Goal: Task Accomplishment & Management: Manage account settings

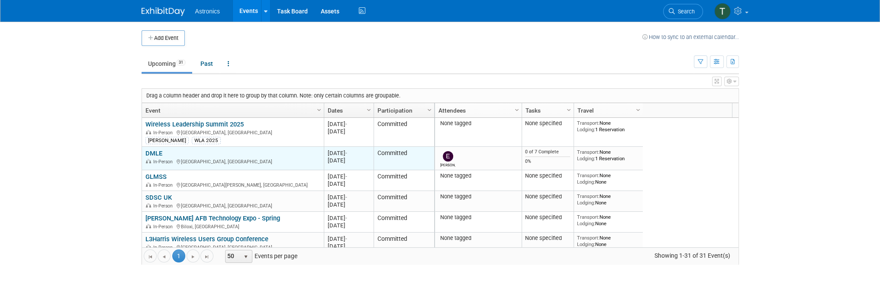
click at [148, 152] on link "DMLE" at bounding box center [153, 153] width 17 height 8
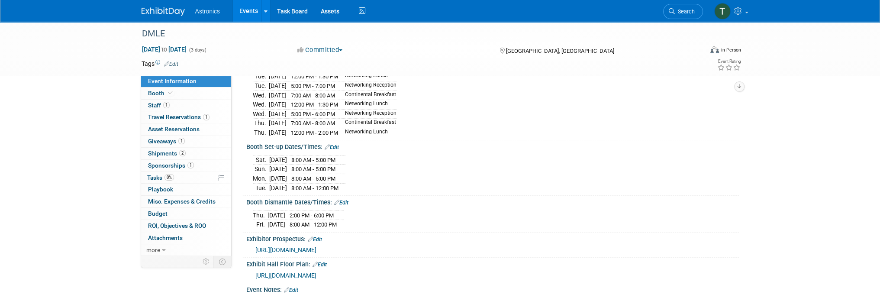
scroll to position [130, 0]
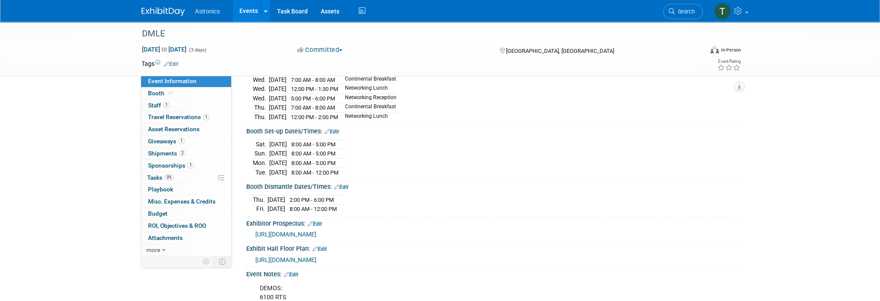
drag, startPoint x: 247, startPoint y: 138, endPoint x: 375, endPoint y: 153, distance: 128.6
click at [375, 153] on div "Sat. Dec 6, 2025 8:00 AM - 5:00 PM Sun. Dec 7, 2025 8:00 AM - 5:00 PM Mon. Dec …" at bounding box center [492, 156] width 492 height 42
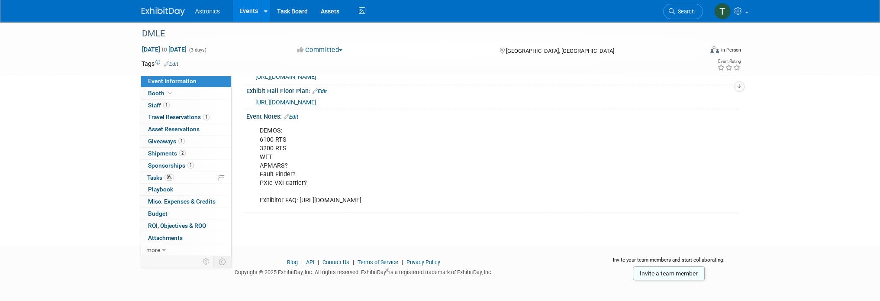
scroll to position [287, 0]
drag, startPoint x: 259, startPoint y: 126, endPoint x: 312, endPoint y: 177, distance: 73.7
click at [312, 177] on div "DEMOS: 6100 RTS 3200 RTS WFT APMARS? Fault Finder? PXIe-VXI carrier? Exhibitor …" at bounding box center [449, 165] width 390 height 87
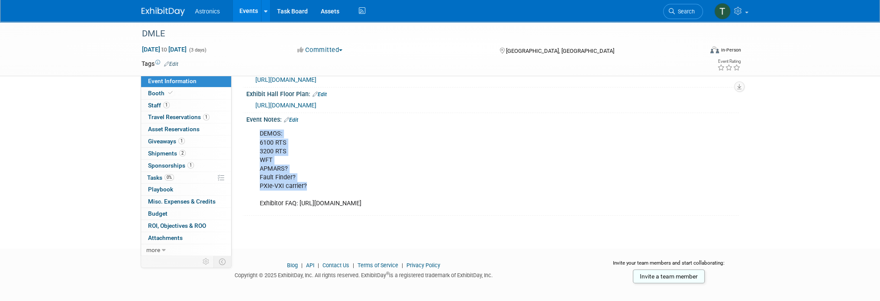
scroll to position [244, 0]
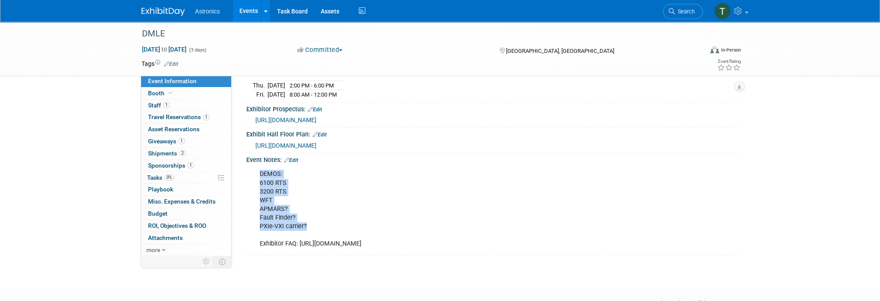
click at [271, 175] on div "DEMOS: 6100 RTS 3200 RTS WFT APMARS? Fault Finder? PXIe-VXI carrier? Exhibitor …" at bounding box center [449, 208] width 390 height 87
drag, startPoint x: 258, startPoint y: 168, endPoint x: 299, endPoint y: 179, distance: 41.7
click at [298, 176] on div "DEMOS: 6100 RTS 3200 RTS WFT APMARS? Fault Finder? PXIe-VXI carrier? Exhibitor …" at bounding box center [449, 208] width 390 height 87
click at [300, 190] on div "DEMOS: 6100 RTS 3200 RTS WFT APMARS? Fault Finder? PXIe-VXI carrier? Exhibitor …" at bounding box center [449, 208] width 390 height 87
click at [151, 180] on link "0% Tasks 0%" at bounding box center [186, 178] width 90 height 12
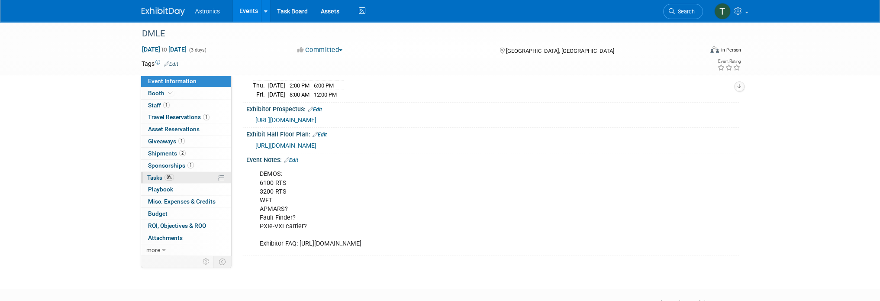
scroll to position [0, 0]
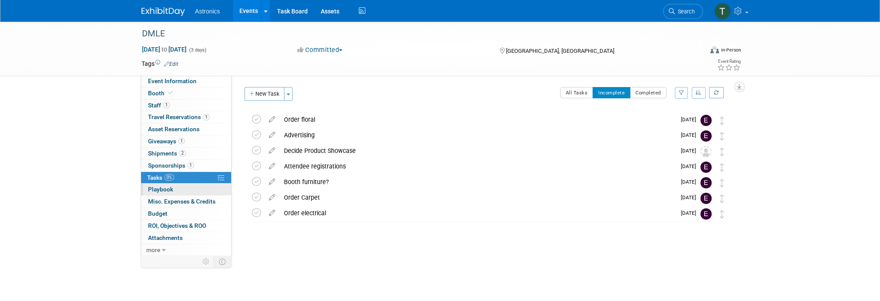
click at [154, 189] on span "Playbook 0" at bounding box center [160, 189] width 25 height 7
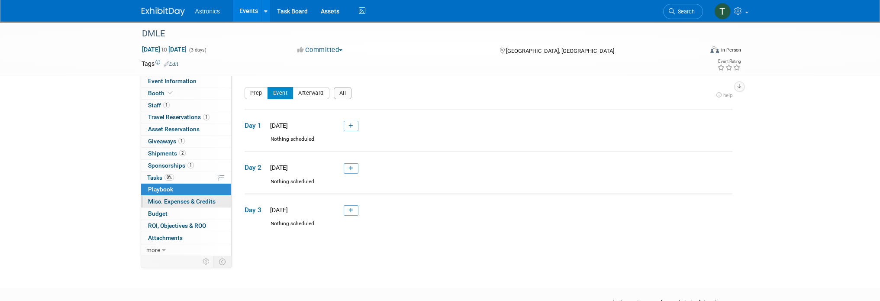
click at [154, 201] on span "Misc. Expenses & Credits 0" at bounding box center [181, 201] width 67 height 7
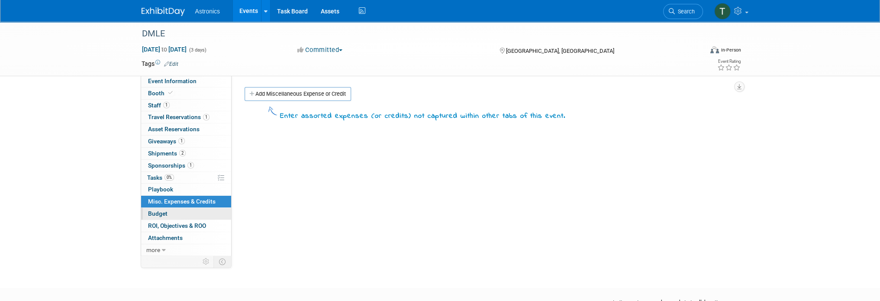
click at [155, 213] on span "Budget" at bounding box center [157, 213] width 19 height 7
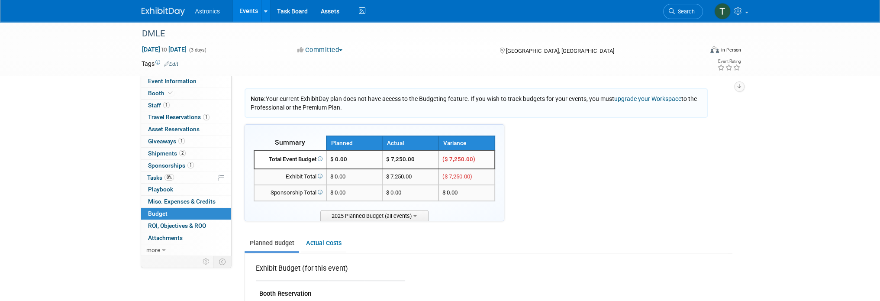
click at [151, 18] on div "Astronics Events Add Event Bulk Upload Events Shareable Event Boards Recently V…" at bounding box center [439, 11] width 597 height 22
click at [151, 13] on img at bounding box center [162, 11] width 43 height 9
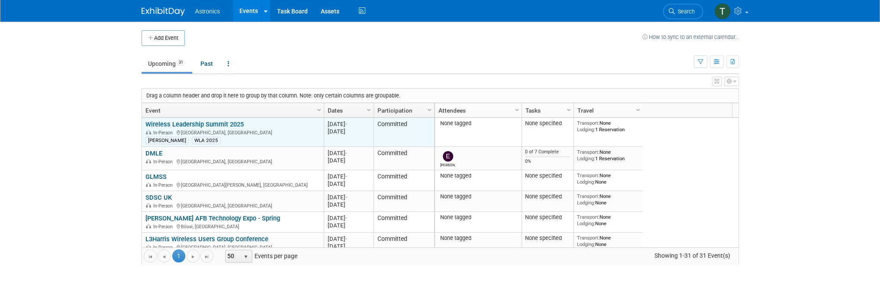
click at [214, 124] on link "Wireless Leadership Summit 2025" at bounding box center [194, 124] width 98 height 8
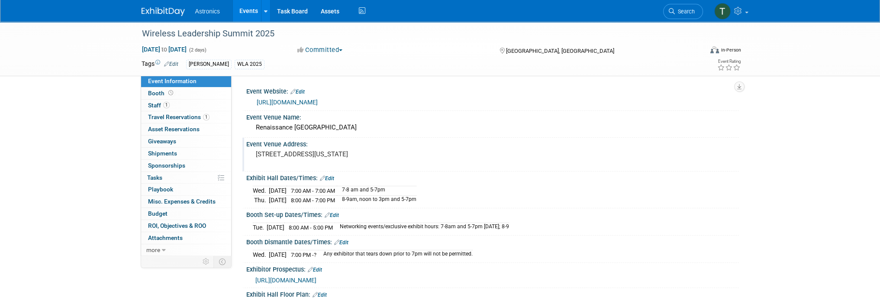
click at [478, 154] on div "Event Venue Address: [STREET_ADDRESS][US_STATE]" at bounding box center [490, 154] width 496 height 33
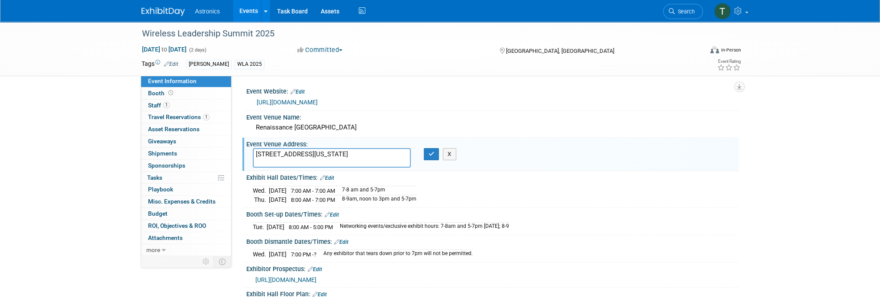
click at [486, 100] on div "[URL][DOMAIN_NAME]" at bounding box center [494, 102] width 475 height 10
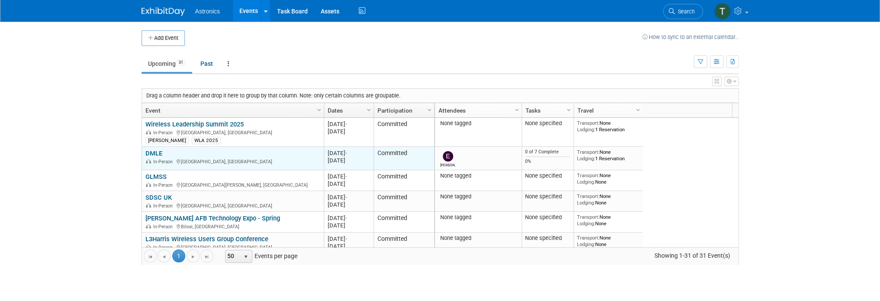
click at [154, 155] on link "DMLE" at bounding box center [153, 153] width 17 height 8
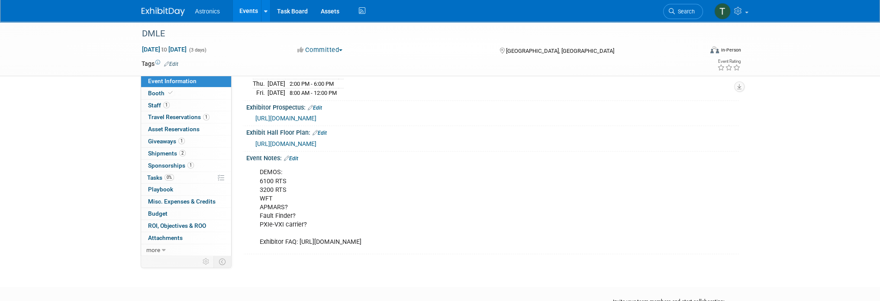
scroll to position [287, 0]
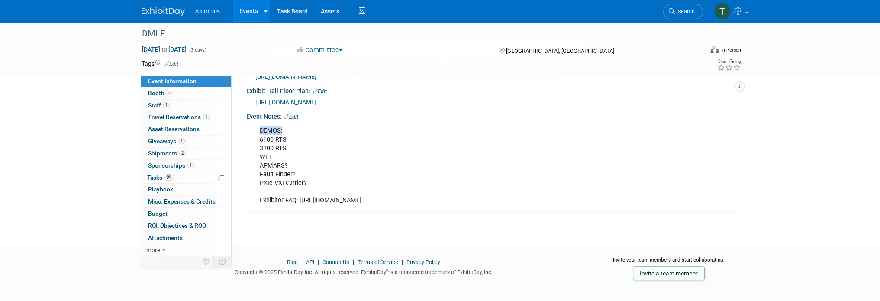
drag, startPoint x: 257, startPoint y: 126, endPoint x: 285, endPoint y: 126, distance: 28.1
click at [285, 126] on div "DEMOS: 6100 RTS 3200 RTS WFT APMARS? Fault Finder? PXIe-VXI carrier? Exhibitor …" at bounding box center [449, 165] width 390 height 87
copy div "DEMOS:"
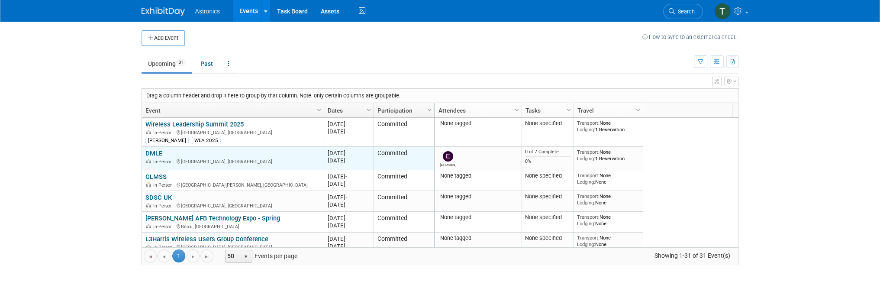
click at [156, 153] on link "DMLE" at bounding box center [153, 153] width 17 height 8
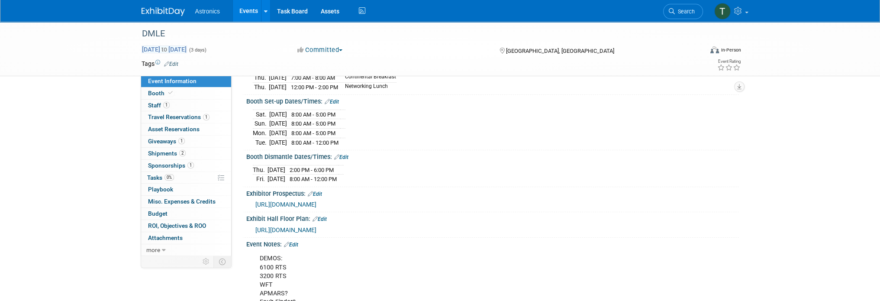
scroll to position [157, 0]
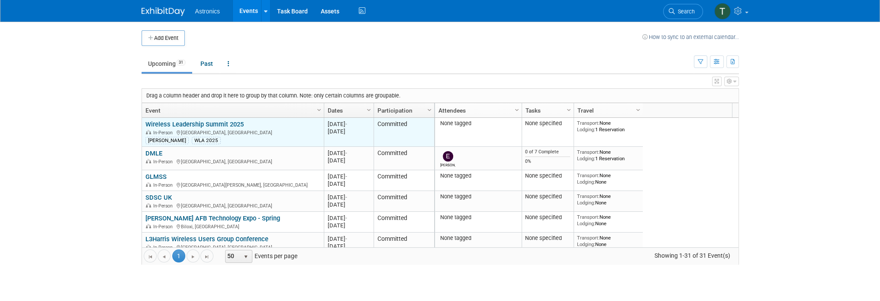
click at [184, 125] on link "Wireless Leadership Summit 2025" at bounding box center [194, 124] width 98 height 8
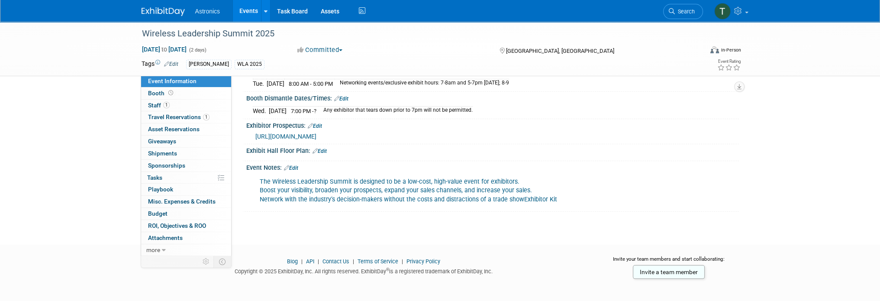
scroll to position [145, 0]
click at [292, 164] on link "Edit" at bounding box center [291, 167] width 14 height 6
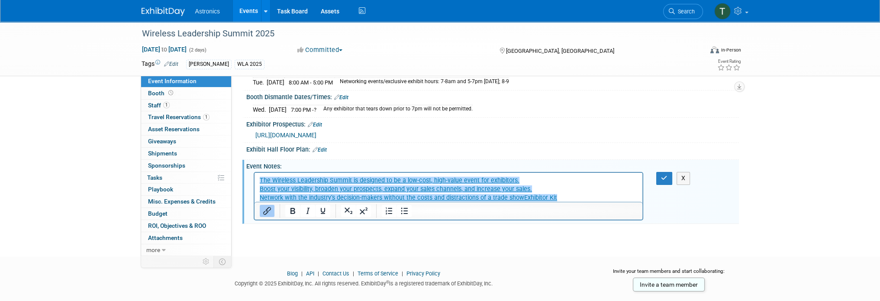
scroll to position [0, 0]
click at [563, 201] on p "﻿ The Wireless Leadership Summit is designed to be a low-cost, high-value event…" at bounding box center [448, 189] width 378 height 26
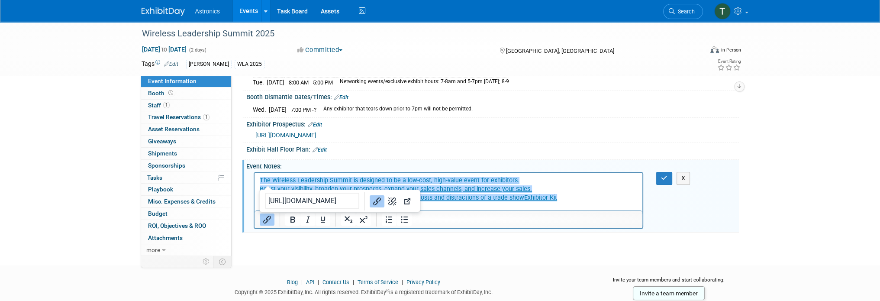
drag, startPoint x: 600, startPoint y: 194, endPoint x: 581, endPoint y: 175, distance: 26.3
click at [598, 193] on p "﻿ The Wireless Leadership Summit is designed to be a low-cost, high-value event…" at bounding box center [448, 189] width 378 height 26
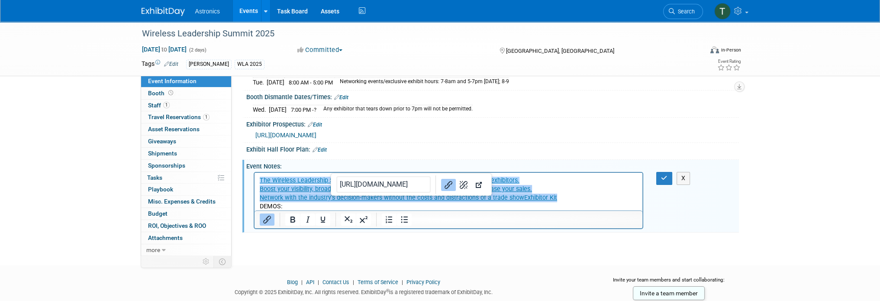
click at [573, 190] on p "﻿ The Wireless Leadership Summit is designed to be a low-cost, high-value event…" at bounding box center [448, 189] width 378 height 26
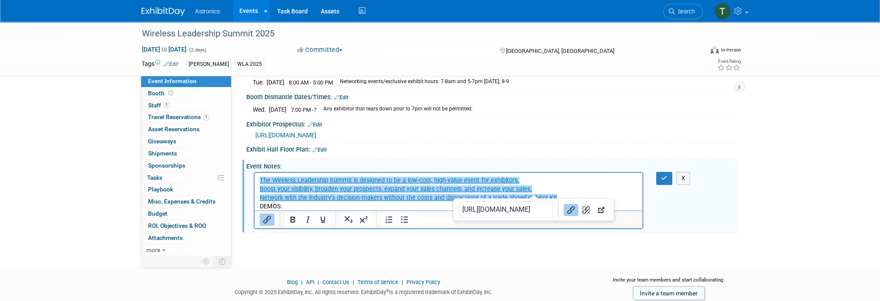
click at [563, 194] on p "The Wireless Leadership Summit is designed to be a low-cost, high-value event f…" at bounding box center [448, 189] width 378 height 26
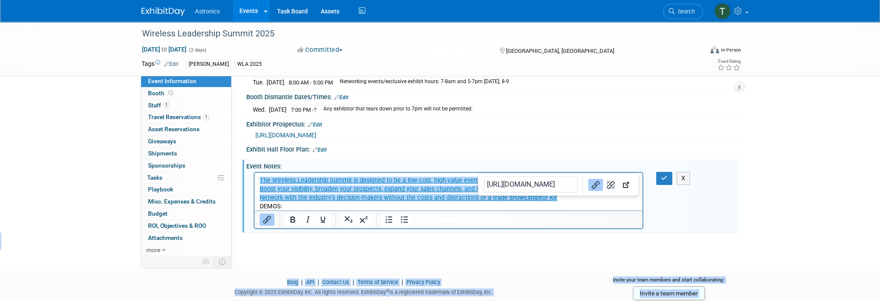
drag, startPoint x: 812, startPoint y: 362, endPoint x: 447, endPoint y: 187, distance: 404.6
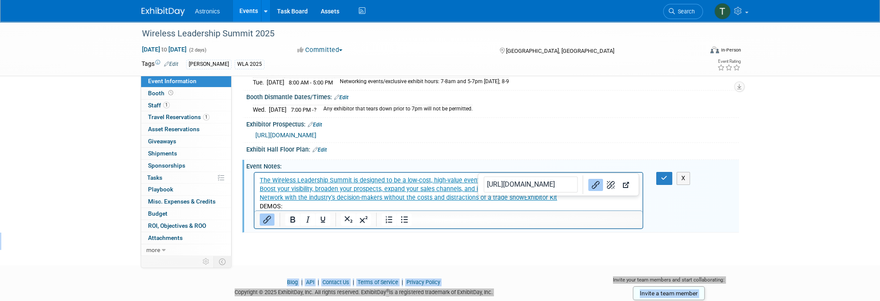
click at [587, 204] on p "DEMOS:" at bounding box center [448, 206] width 378 height 9
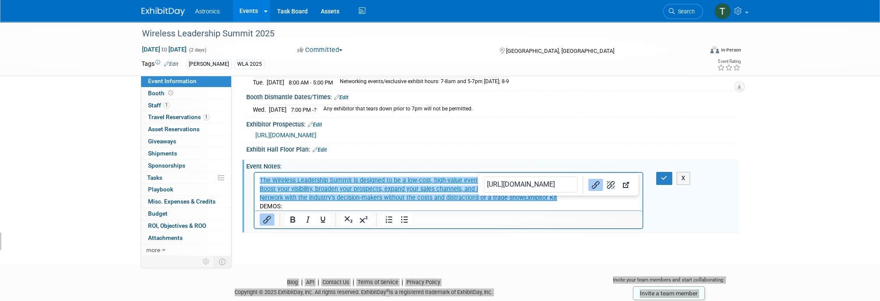
drag, startPoint x: 505, startPoint y: 193, endPoint x: 509, endPoint y: 338, distance: 145.0
click at [255, 173] on html "The Wireless Leadership Summit is designed to be a low-cost, high-value event f…" at bounding box center [448, 192] width 388 height 38
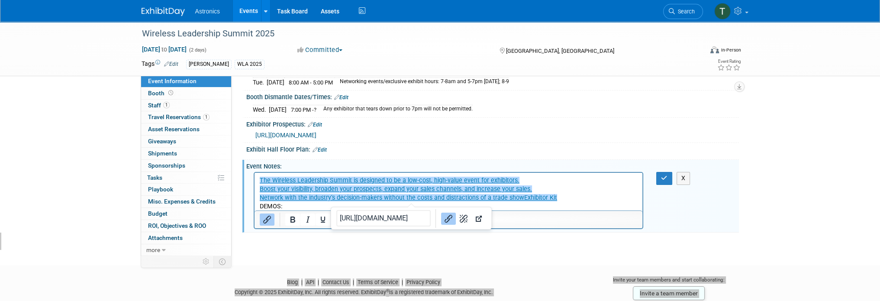
copy body "Blog | API | Contact Us | Terms of Service | Privacy Policy Copyright © 2025 Ex…"
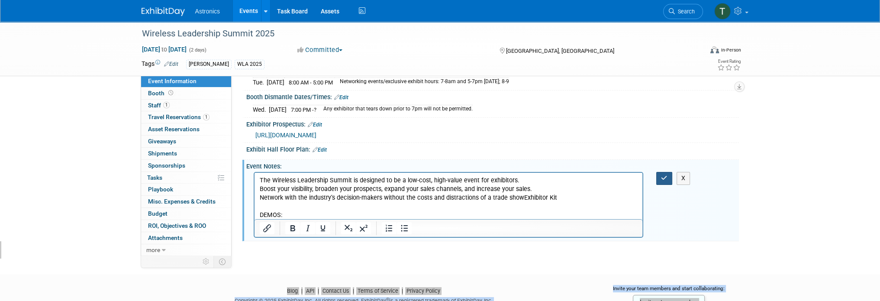
click at [658, 177] on button "button" at bounding box center [664, 178] width 16 height 13
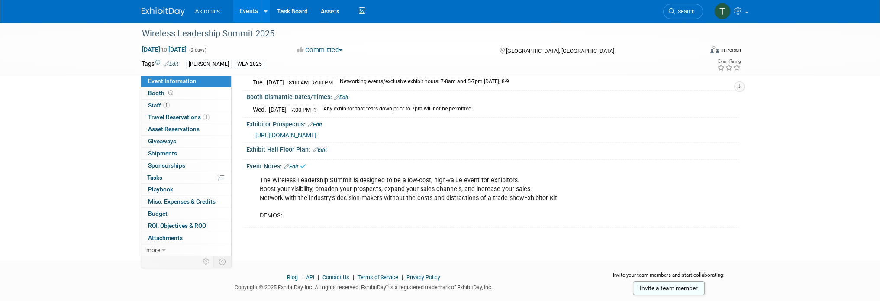
click at [663, 177] on div "The Wireless Leadership Summit is designed to be a low-cost, high-value event f…" at bounding box center [492, 197] width 492 height 55
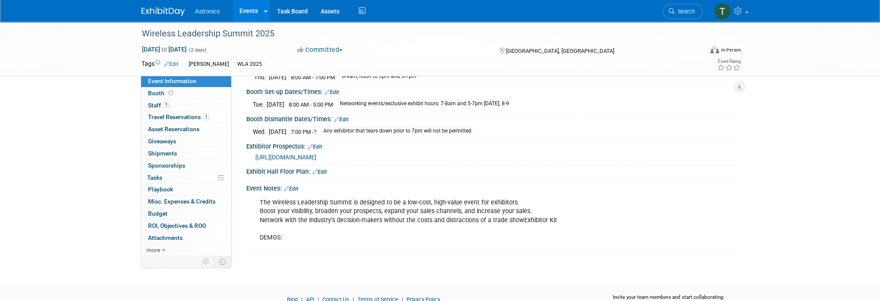
scroll to position [119, 0]
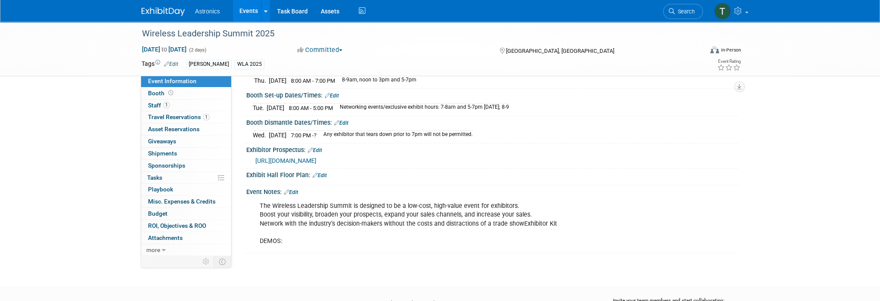
click at [294, 189] on link "Edit" at bounding box center [291, 192] width 14 height 6
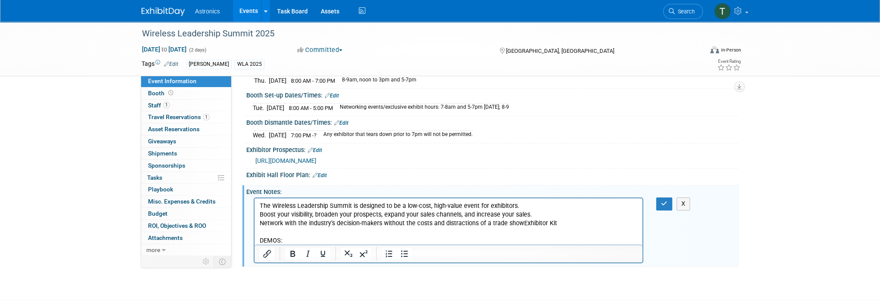
scroll to position [0, 0]
click at [262, 204] on p "The Wireless Leadership Summit is designed to be a low-cost, high-value event f…" at bounding box center [448, 223] width 378 height 43
click at [661, 200] on icon "button" at bounding box center [664, 203] width 6 height 6
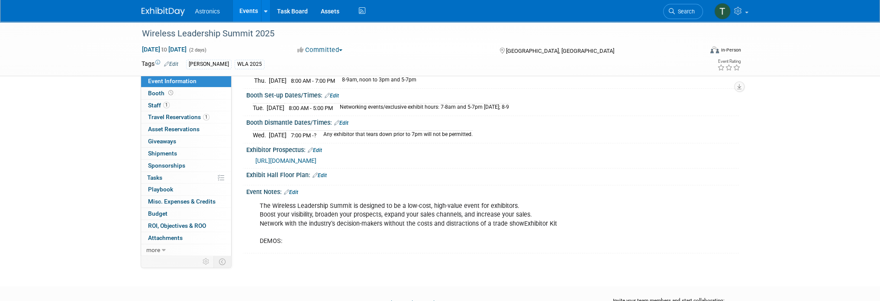
click at [293, 189] on link "Edit" at bounding box center [291, 192] width 14 height 6
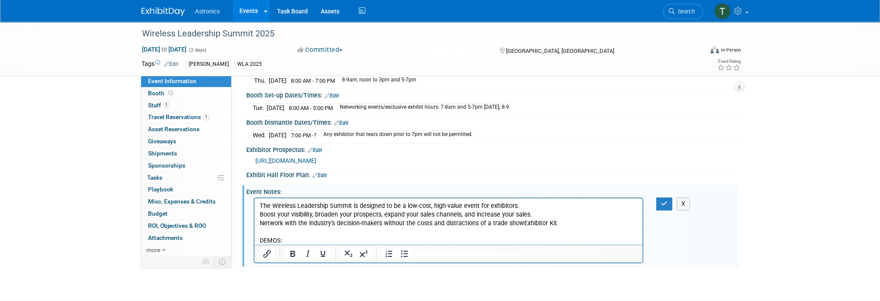
click at [568, 228] on p "The Wireless Leadership Summit is designed to be a low-cost, high-value event f…" at bounding box center [448, 223] width 378 height 43
drag, startPoint x: 557, startPoint y: 226, endPoint x: 520, endPoint y: 226, distance: 37.2
click at [520, 226] on p "The Wireless Leadership Summit is designed to be a low-cost, high-value event f…" at bounding box center [448, 223] width 378 height 43
click at [668, 200] on button "button" at bounding box center [664, 203] width 16 height 13
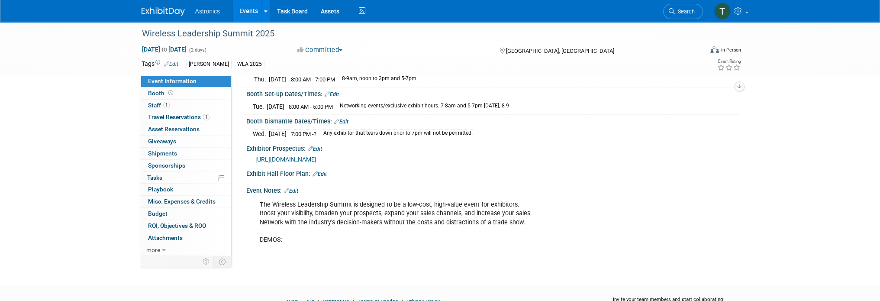
scroll to position [76, 0]
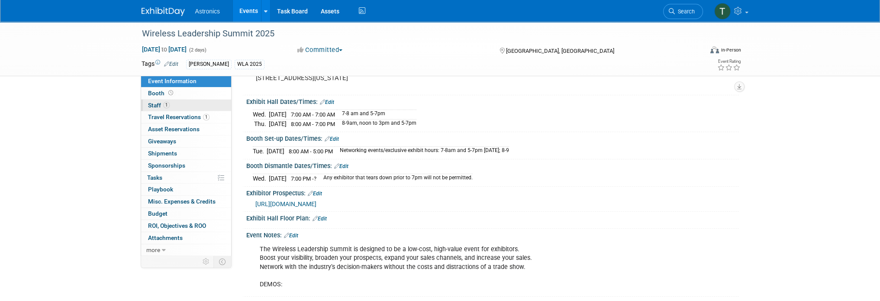
click at [152, 106] on span "Staff 1" at bounding box center [159, 105] width 22 height 7
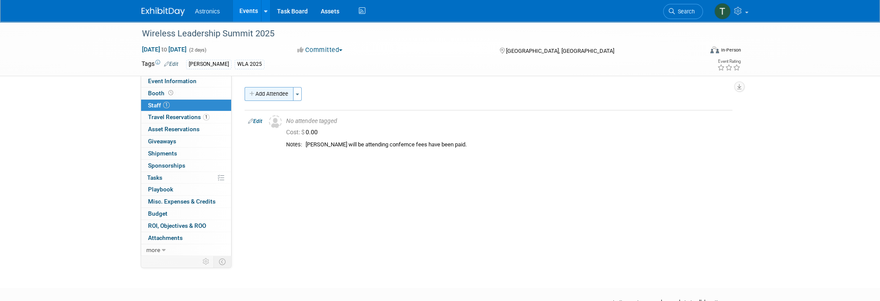
click at [289, 93] on button "Add Attendee" at bounding box center [268, 94] width 49 height 14
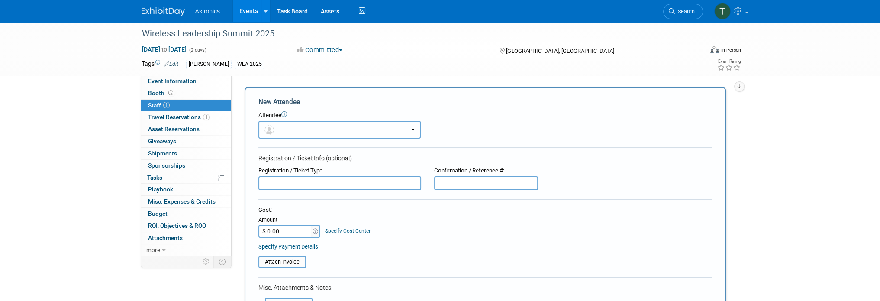
click at [281, 130] on button "button" at bounding box center [339, 130] width 162 height 18
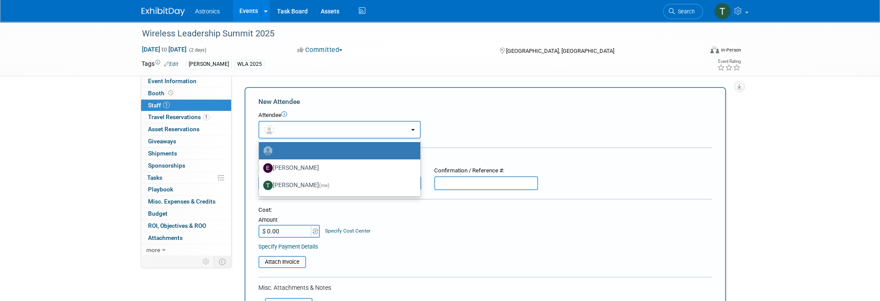
click at [281, 130] on button "button" at bounding box center [339, 130] width 162 height 18
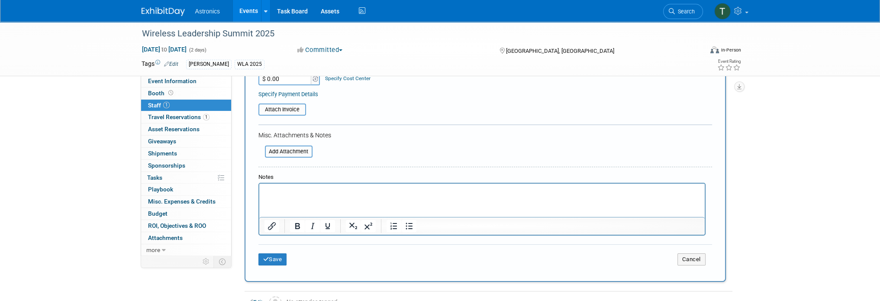
scroll to position [173, 0]
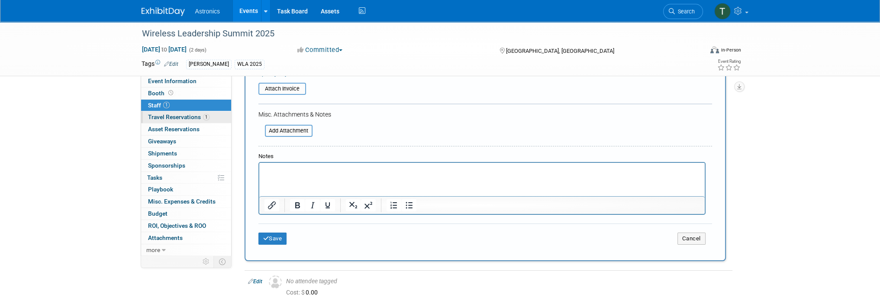
click at [192, 117] on span "Travel Reservations 1" at bounding box center [178, 116] width 61 height 7
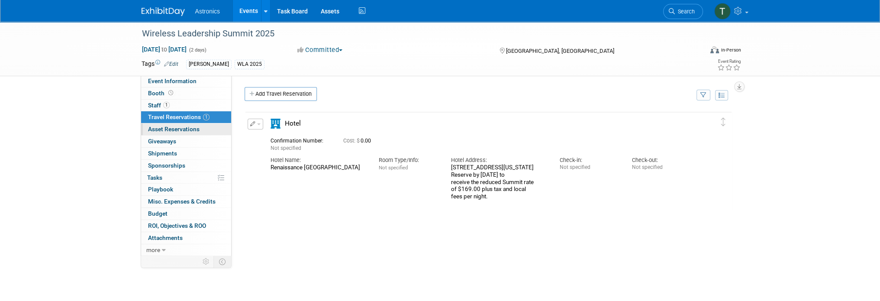
click at [182, 129] on span "Asset Reservations 0" at bounding box center [173, 128] width 51 height 7
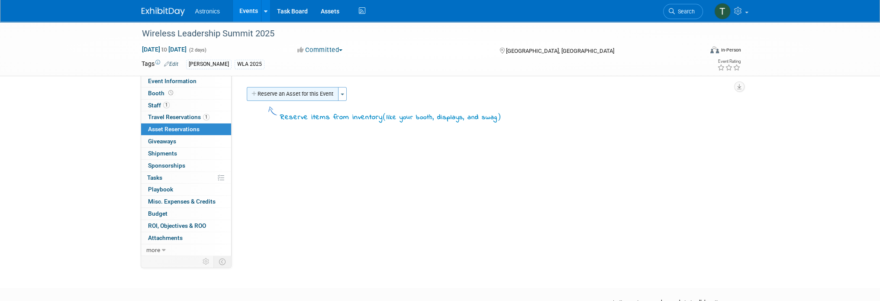
click at [330, 97] on button "Reserve an Asset for this Event" at bounding box center [293, 94] width 92 height 14
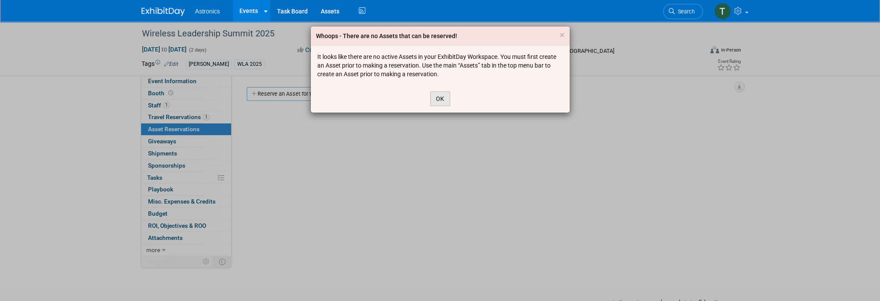
click at [443, 101] on button "OK" at bounding box center [440, 98] width 20 height 15
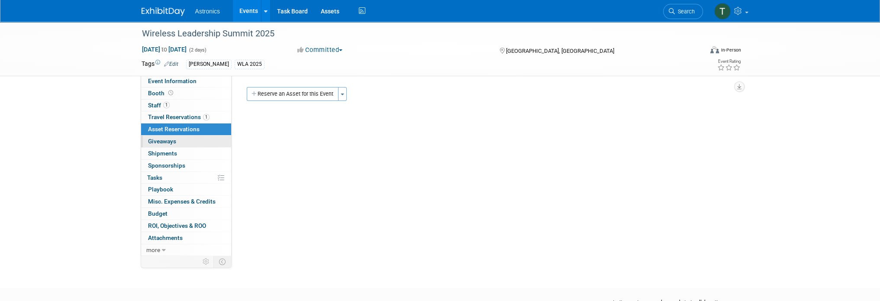
click at [175, 141] on span "Giveaways 0" at bounding box center [162, 141] width 28 height 7
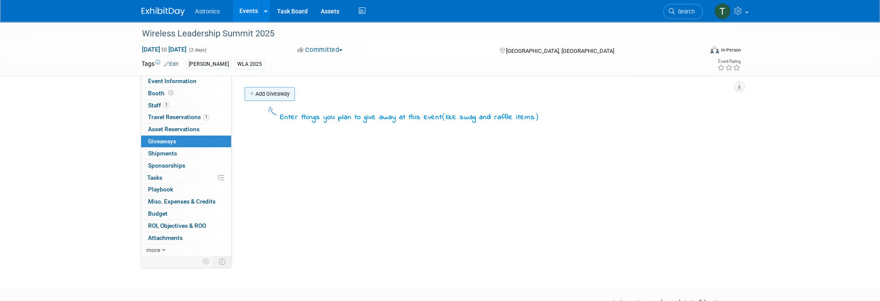
click at [263, 96] on link "Add Giveaway" at bounding box center [269, 94] width 50 height 14
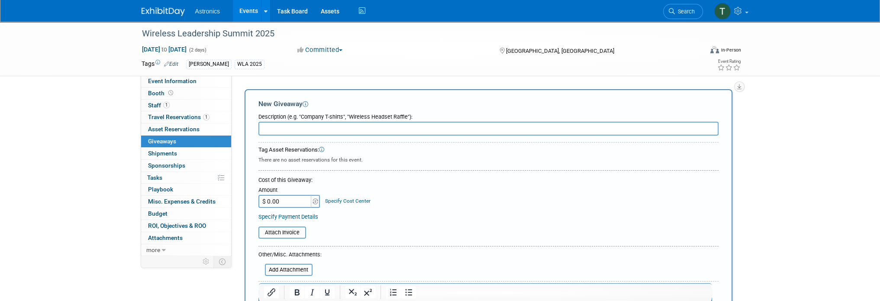
click at [268, 129] on input "text" at bounding box center [488, 129] width 460 height 14
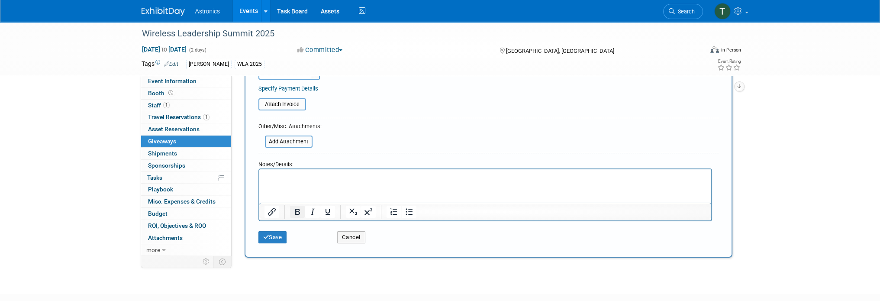
scroll to position [130, 0]
type input "Notebooks"
click at [289, 180] on html at bounding box center [485, 173] width 452 height 12
click at [273, 234] on button "Save" at bounding box center [272, 235] width 29 height 12
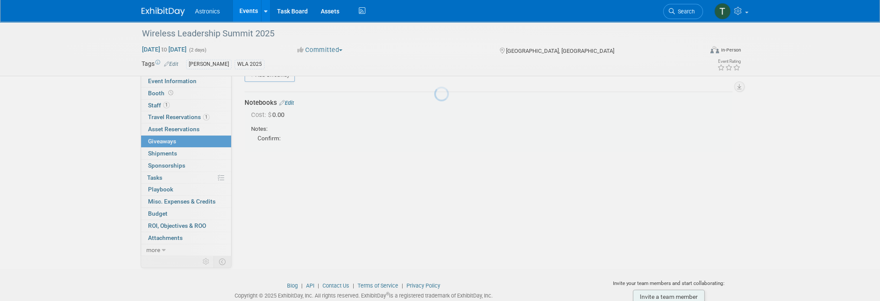
scroll to position [19, 0]
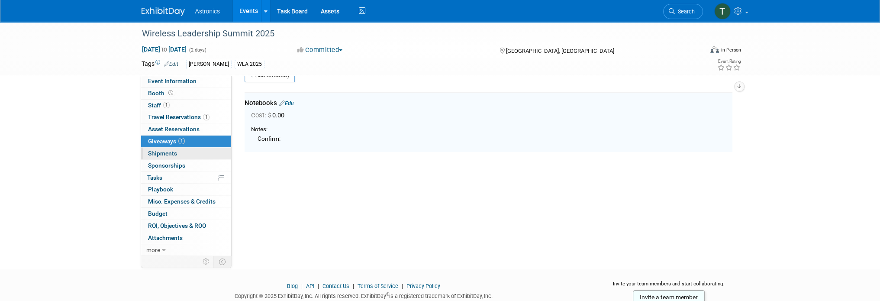
click at [170, 151] on span "Shipments 0" at bounding box center [162, 153] width 29 height 7
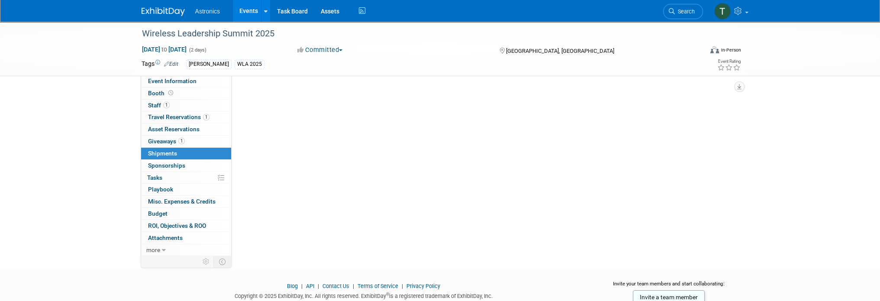
scroll to position [0, 0]
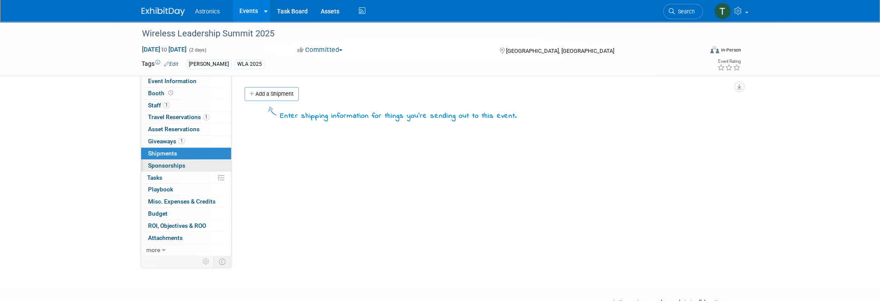
click at [174, 162] on span "Sponsorships 0" at bounding box center [166, 165] width 37 height 7
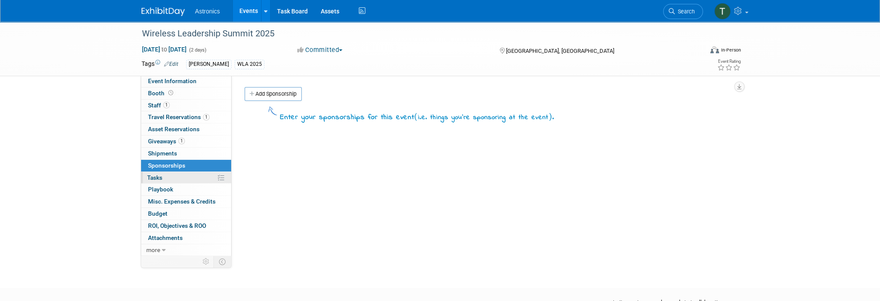
click at [172, 174] on link "0% Tasks 0%" at bounding box center [186, 178] width 90 height 12
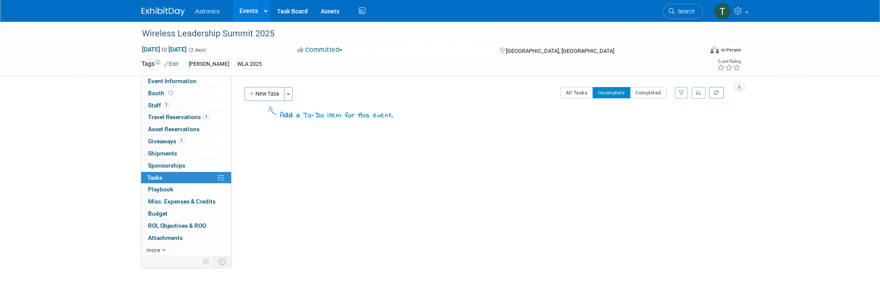
click at [156, 10] on img at bounding box center [162, 11] width 43 height 9
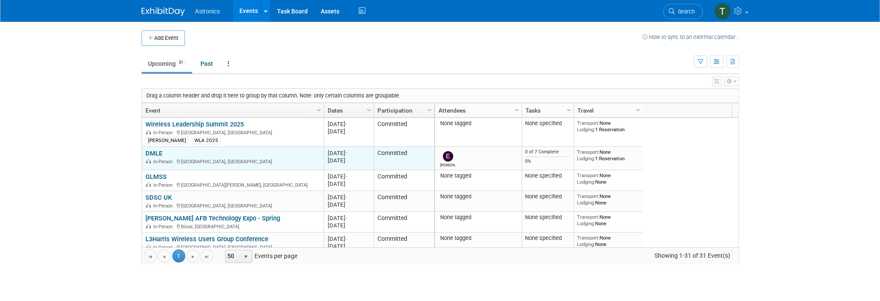
click at [154, 151] on link "DMLE" at bounding box center [153, 153] width 17 height 8
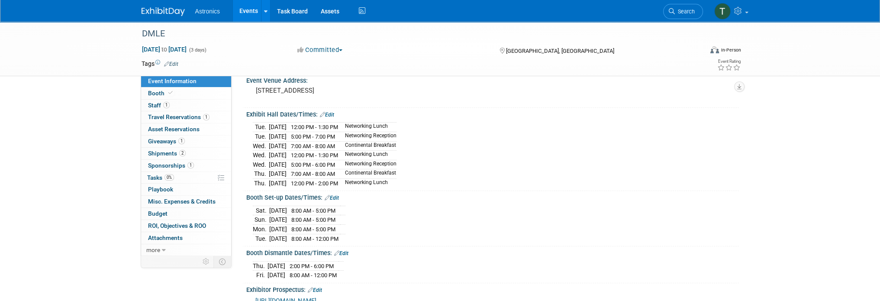
scroll to position [43, 0]
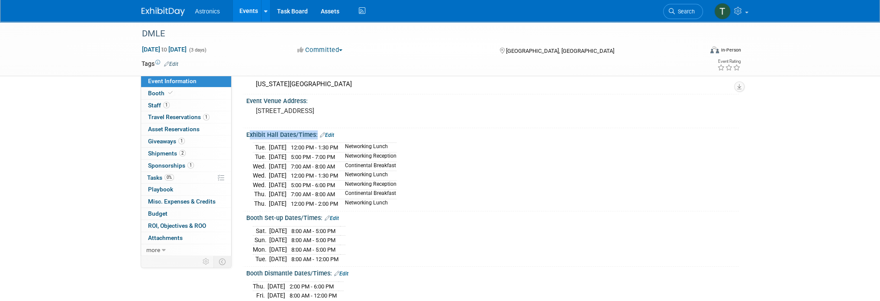
drag, startPoint x: 244, startPoint y: 132, endPoint x: 416, endPoint y: 141, distance: 172.4
click at [415, 141] on div "Exhibit Hall Dates/Times: Edit [DATE] 12:00 PM - 1:30 PM Networking Lunch [DATE…" at bounding box center [490, 169] width 496 height 83
click at [424, 147] on div "[DATE] 12:00 PM - 1:30 PM Networking Lunch [DATE] 5:00 PM - 7:00 PM Networking …" at bounding box center [492, 173] width 479 height 67
drag, startPoint x: 426, startPoint y: 148, endPoint x: 416, endPoint y: 200, distance: 53.7
click at [416, 200] on div "[DATE] 12:00 PM - 1:30 PM Networking Lunch [DATE] 5:00 PM - 7:00 PM Networking …" at bounding box center [492, 173] width 479 height 67
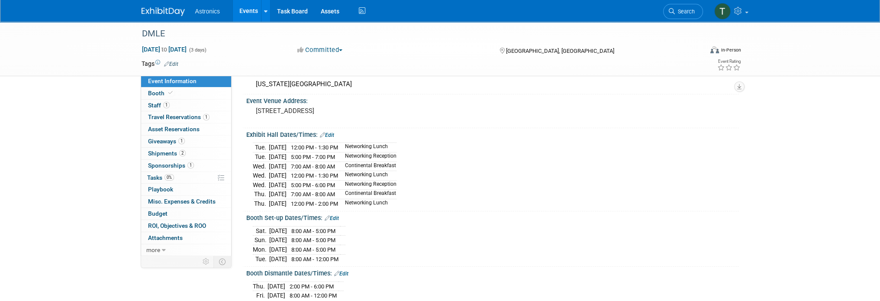
drag, startPoint x: 410, startPoint y: 201, endPoint x: 244, endPoint y: 129, distance: 180.8
click at [244, 129] on div "Exhibit Hall Dates/Times: Edit [DATE] 12:00 PM - 1:30 PM Networking Lunch [DATE…" at bounding box center [490, 169] width 496 height 83
click at [386, 155] on td "Networking Reception" at bounding box center [368, 157] width 57 height 10
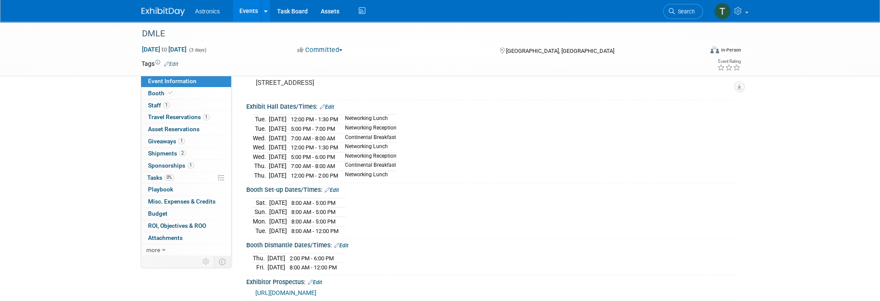
scroll to position [87, 0]
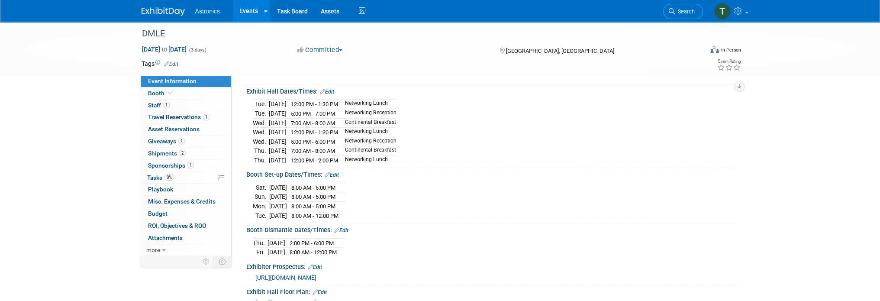
drag, startPoint x: 410, startPoint y: 161, endPoint x: 241, endPoint y: 121, distance: 173.7
click at [241, 121] on div "Event Website: Edit [URL][DOMAIN_NAME] Event Venue Name: [US_STATE][GEOGRAPHIC_…" at bounding box center [484, 79] width 507 height 180
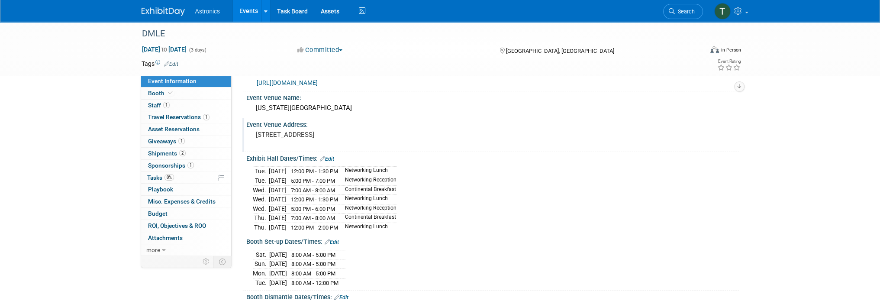
scroll to position [0, 0]
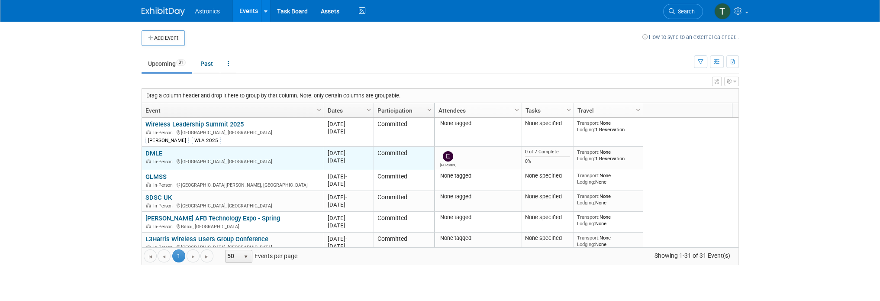
click at [153, 151] on link "DMLE" at bounding box center [153, 153] width 17 height 8
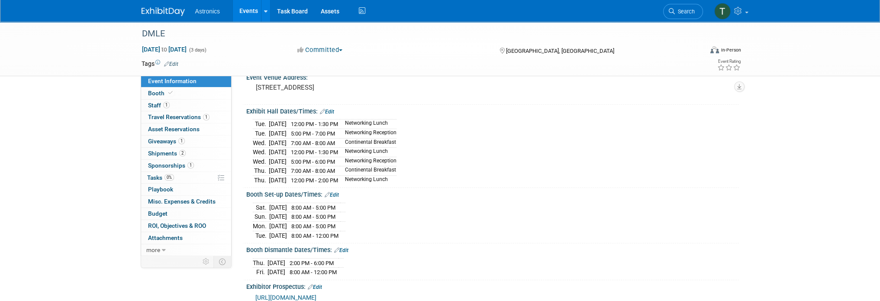
scroll to position [87, 0]
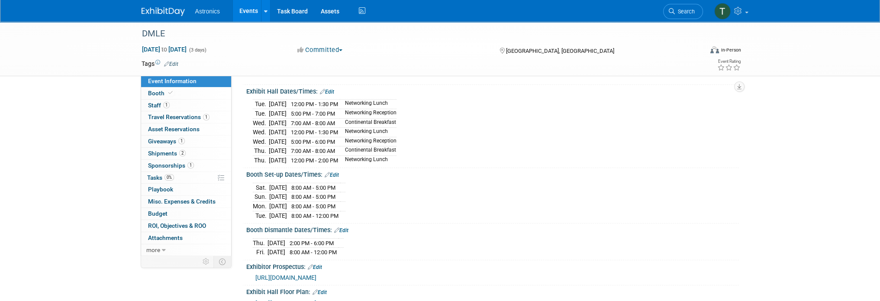
click at [149, 12] on img at bounding box center [162, 11] width 43 height 9
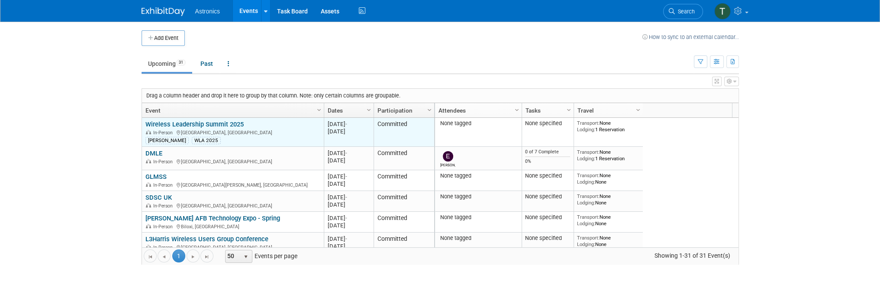
click at [162, 124] on link "Wireless Leadership Summit 2025" at bounding box center [194, 124] width 98 height 8
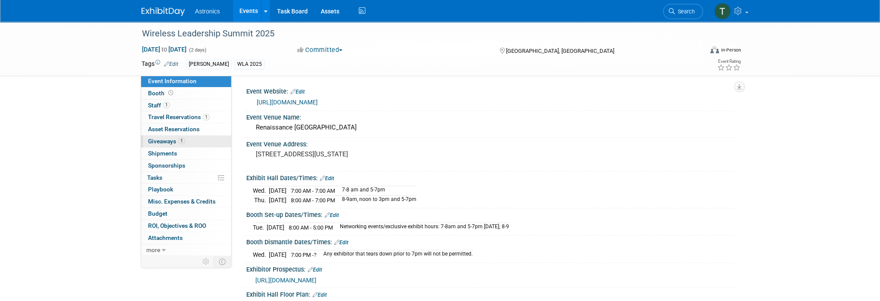
click at [162, 138] on span "Giveaways 1" at bounding box center [166, 141] width 37 height 7
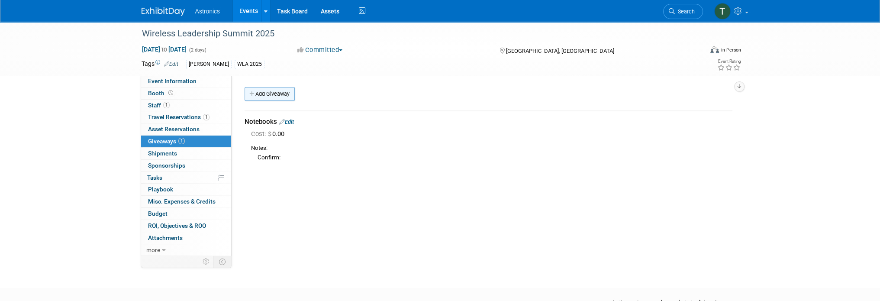
click at [267, 93] on link "Add Giveaway" at bounding box center [269, 94] width 50 height 14
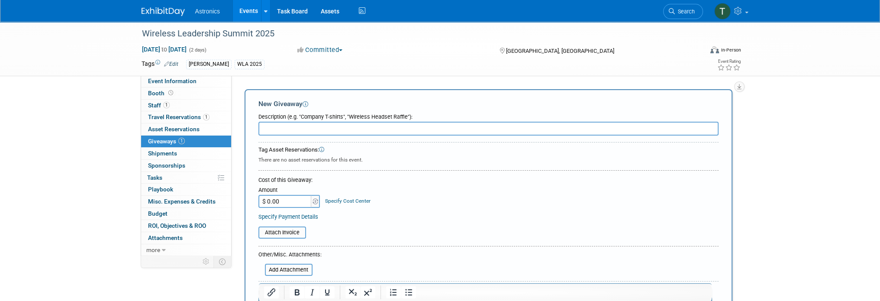
click at [266, 129] on input "text" at bounding box center [488, 129] width 460 height 14
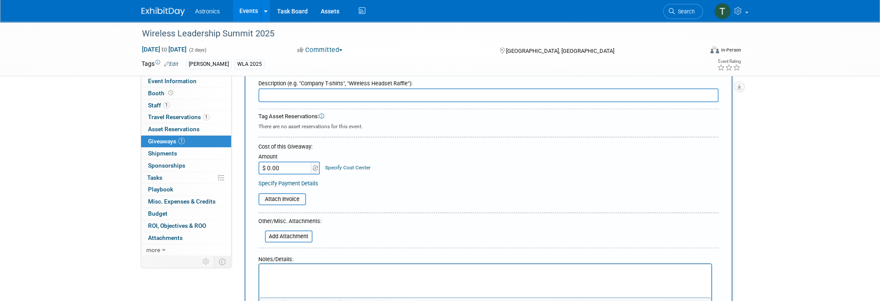
scroll to position [87, 0]
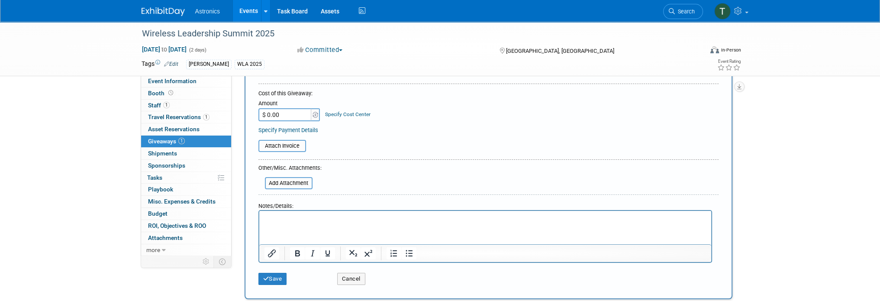
click at [271, 215] on p "Rich Text Area. Press ALT-0 for help." at bounding box center [485, 218] width 442 height 9
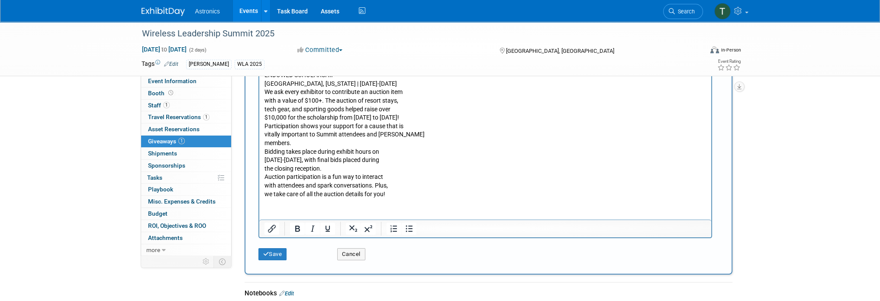
scroll to position [160, 0]
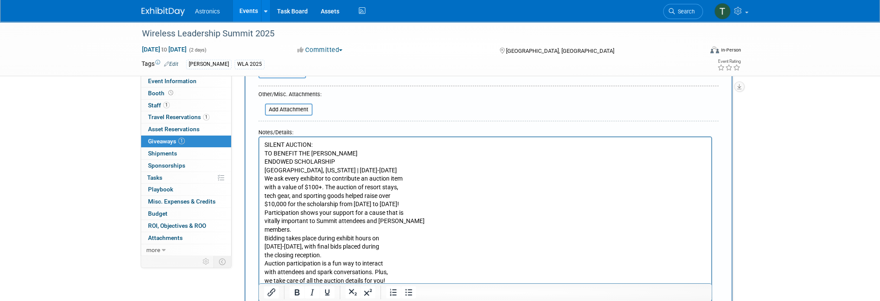
click at [262, 171] on html "SILENT AUCTION: TO BENEFIT THE EWA-VESTAL ENDOWED SCHOLARSHIP [GEOGRAPHIC_DATA]…" at bounding box center [485, 211] width 452 height 148
click at [267, 171] on p "SILENT AUCTION: TO BENEFIT THE EWA-VESTAL ENDOWED SCHOLARSHIP [GEOGRAPHIC_DATA]…" at bounding box center [485, 213] width 442 height 144
click at [260, 170] on html "SILENT AUCTION: TO BENEFIT THE EWA-VESTAL ENDOWED SCHOLARSHIP [GEOGRAPHIC_DATA]…" at bounding box center [485, 211] width 452 height 148
click at [264, 161] on p "SILENT AUCTION: TO BENEFIT THE EWA-VESTAL ENDOWED SCHOLARSHIP [GEOGRAPHIC_DATA]…" at bounding box center [485, 213] width 442 height 144
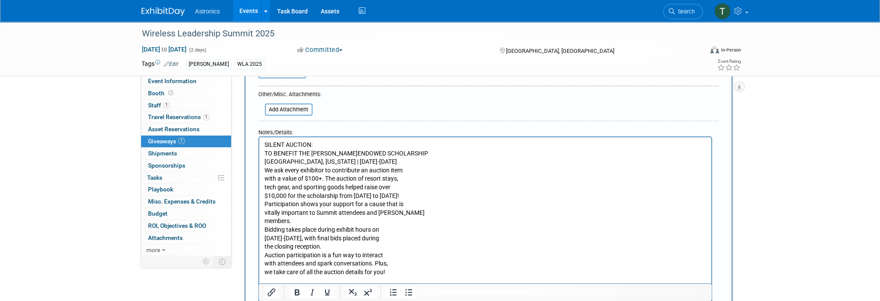
click at [266, 161] on p "SILENT AUCTION: TO BENEFIT THE EWA-VESTAL ENDOWED SCHOLARSHIP [GEOGRAPHIC_DATA]…" at bounding box center [485, 209] width 442 height 136
click at [264, 161] on p "SILENT AUCTION: TO BENEFIT THE EWA-VESTAL ENDOWED SCHOLARSHIP [GEOGRAPHIC_DATA]…" at bounding box center [485, 209] width 442 height 136
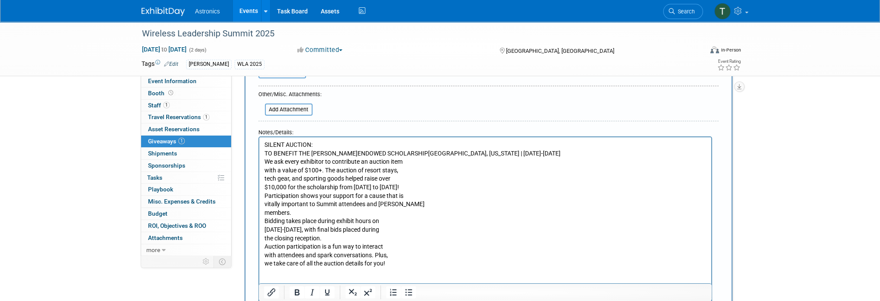
drag, startPoint x: 323, startPoint y: 144, endPoint x: 309, endPoint y: 147, distance: 13.7
click at [321, 144] on p "SILENT AUCTION: TO BENEFIT THE EWA-VESTAL ENDOWED SCHOLARSHIP [GEOGRAPHIC_DATA]…" at bounding box center [485, 204] width 442 height 127
drag, startPoint x: 305, startPoint y: 147, endPoint x: 253, endPoint y: 145, distance: 51.5
click at [259, 145] on html "SILENT AUCTION: TO BENEFIT THE EWA-VESTAL ENDOWED SCHOLARSHIP [GEOGRAPHIC_DATA]…" at bounding box center [485, 202] width 452 height 131
click at [340, 140] on html "SILENT AUCTION: TO BENEFIT THE EWA-VESTAL ENDOWED SCHOLARSHIP [GEOGRAPHIC_DATA]…" at bounding box center [485, 202] width 452 height 131
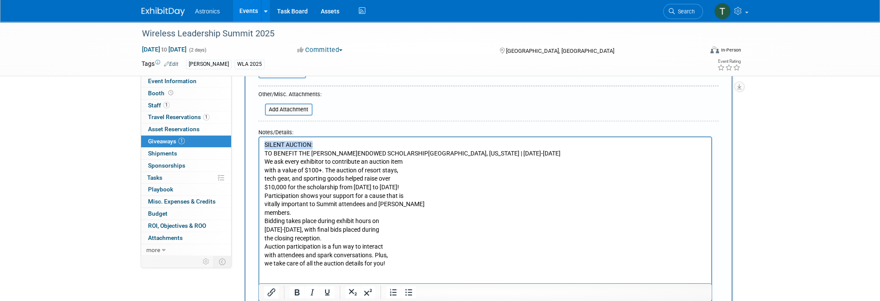
drag, startPoint x: 336, startPoint y: 142, endPoint x: 263, endPoint y: 141, distance: 73.1
click at [263, 141] on body "SILENT AUCTION: TO BENEFIT THE EWA-VESTAL ENDOWED SCHOLARSHIP [GEOGRAPHIC_DATA]…" at bounding box center [484, 204] width 443 height 127
click at [299, 291] on icon "Bold" at bounding box center [297, 292] width 5 height 6
click at [269, 166] on p "SILENT AUCTION: TO BENEFIT THE EWA-VESTAL ENDOWED SCHOLARSHIP [GEOGRAPHIC_DATA]…" at bounding box center [485, 204] width 442 height 127
click at [266, 154] on p "SILENT AUCTION: TO BENEFIT THE EWA-VESTAL ENDOWED SCHOLARSHIP [GEOGRAPHIC_DATA]…" at bounding box center [485, 204] width 442 height 127
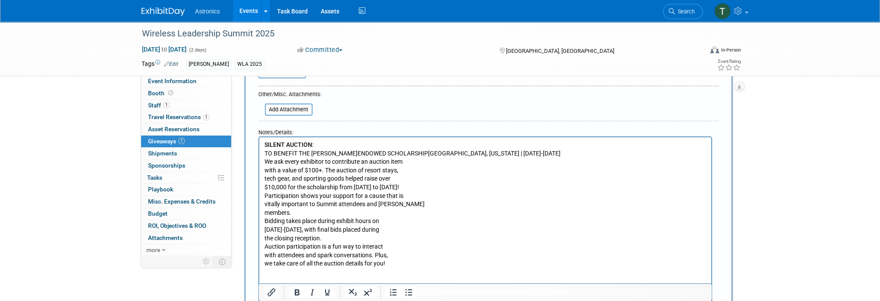
click at [264, 153] on p "SILENT AUCTION: TO BENEFIT THE EWA-VESTAL ENDOWED SCHOLARSHIP [GEOGRAPHIC_DATA]…" at bounding box center [485, 204] width 442 height 127
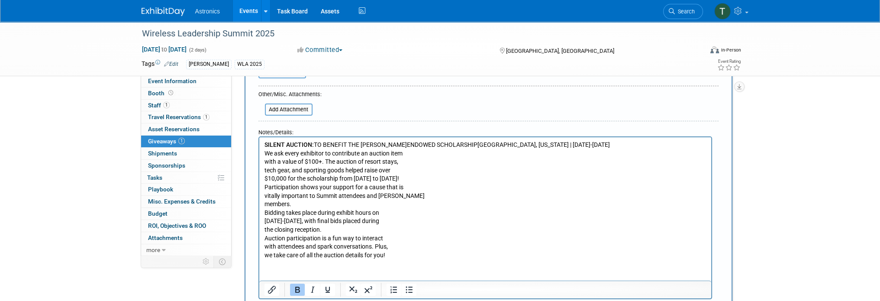
click at [263, 160] on body "SILENT AUCTION: TO BENEFIT THE EWA-VESTAL ENDOWED SCHOLARSHIP [GEOGRAPHIC_DATA]…" at bounding box center [484, 200] width 443 height 119
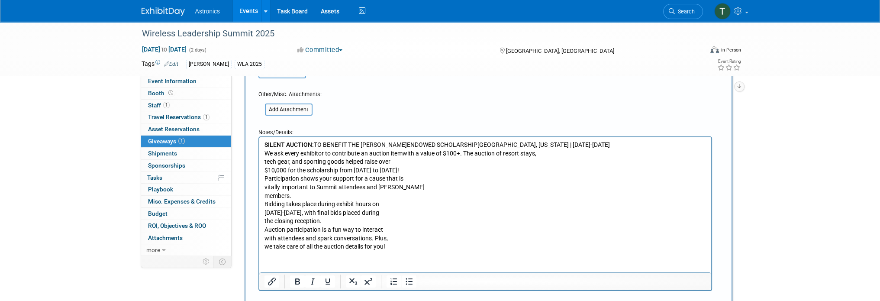
click at [263, 161] on body "SILENT AUCTION: TO BENEFIT THE EWA-VESTAL ENDOWED SCHOLARSHIP [GEOGRAPHIC_DATA]…" at bounding box center [484, 196] width 443 height 110
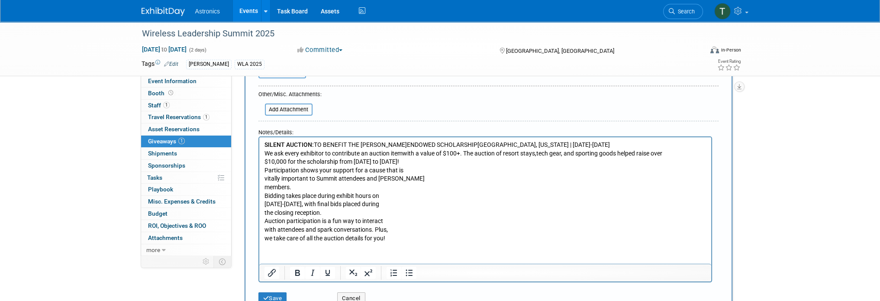
click at [263, 169] on html "SILENT AUCTION: TO BENEFIT THE EWA-VESTAL ENDOWED SCHOLARSHIP [GEOGRAPHIC_DATA]…" at bounding box center [485, 189] width 452 height 105
click at [265, 170] on p "SILENT AUCTION: TO BENEFIT THE EWA-VESTAL ENDOWED SCHOLARSHIP [GEOGRAPHIC_DATA]…" at bounding box center [485, 192] width 442 height 102
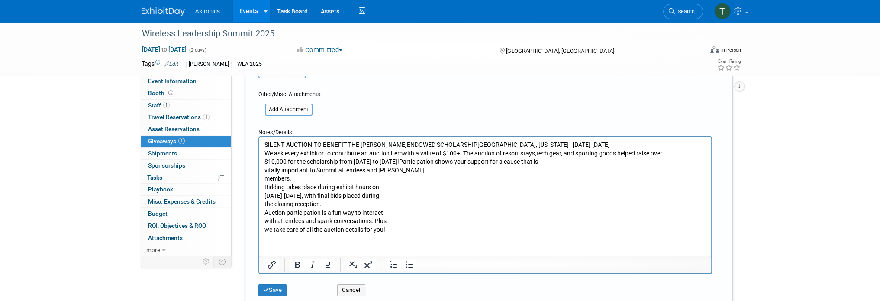
click at [263, 170] on body "SILENT AUCTION: TO BENEFIT THE EWA-VESTAL ENDOWED SCHOLARSHIP [GEOGRAPHIC_DATA]…" at bounding box center [484, 187] width 443 height 93
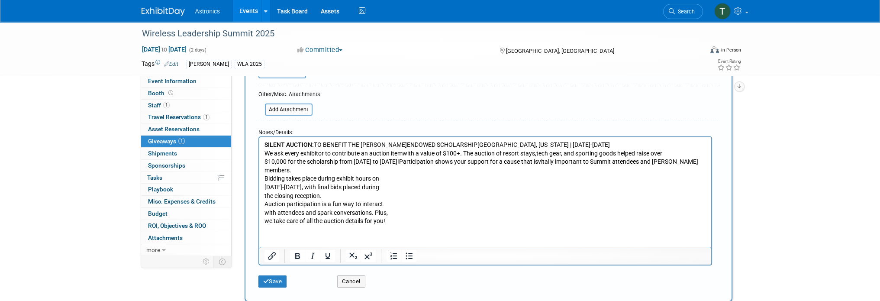
click at [264, 169] on p "SILENT AUCTION: TO BENEFIT THE EWA-VESTAL ENDOWED SCHOLARSHIP [GEOGRAPHIC_DATA]…" at bounding box center [485, 183] width 442 height 85
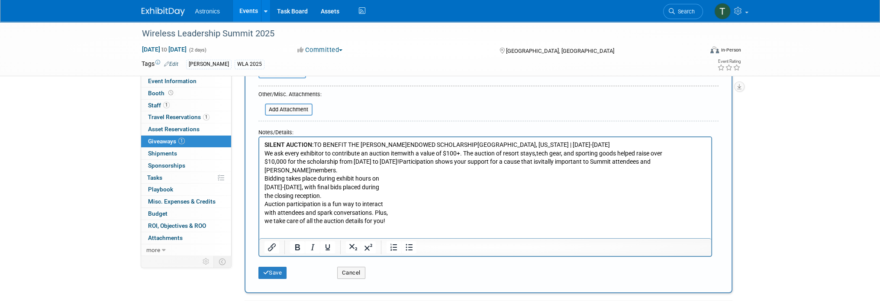
click at [263, 177] on body "SILENT AUCTION: TO BENEFIT THE EWA-VESTAL ENDOWED SCHOLARSHIP [GEOGRAPHIC_DATA]…" at bounding box center [484, 183] width 443 height 85
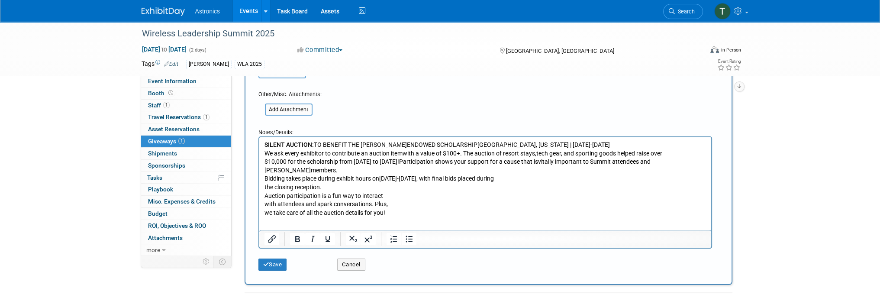
click at [263, 178] on html "SILENT AUCTION: TO BENEFIT THE EWA-VESTAL ENDOWED SCHOLARSHIP [GEOGRAPHIC_DATA]…" at bounding box center [485, 177] width 452 height 80
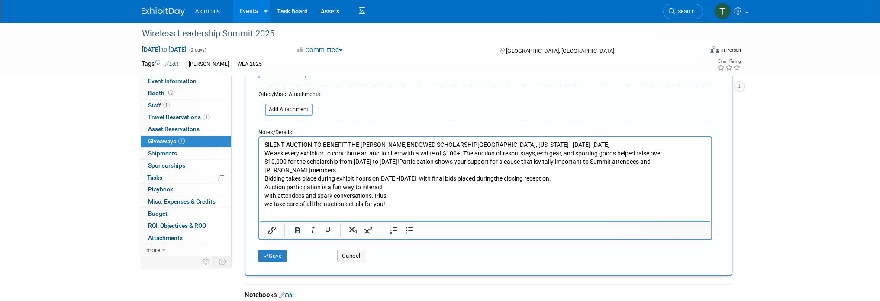
click at [262, 186] on html "SILENT AUCTION: TO BENEFIT THE EWA-VESTAL ENDOWED SCHOLARSHIP [GEOGRAPHIC_DATA]…" at bounding box center [485, 172] width 452 height 71
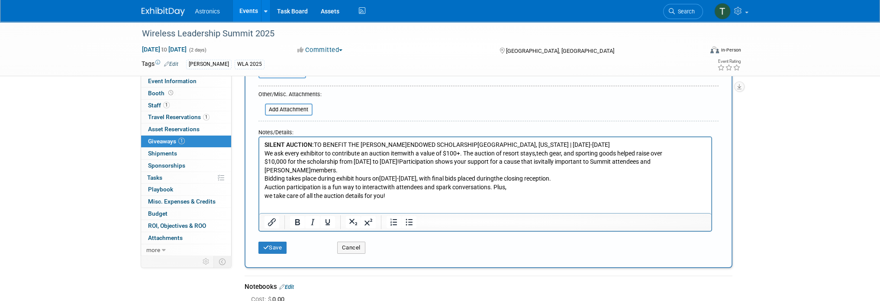
click at [266, 189] on p "SILENT AUCTION: TO BENEFIT THE EWA-VESTAL ENDOWED SCHOLARSHIP [GEOGRAPHIC_DATA]…" at bounding box center [485, 170] width 442 height 59
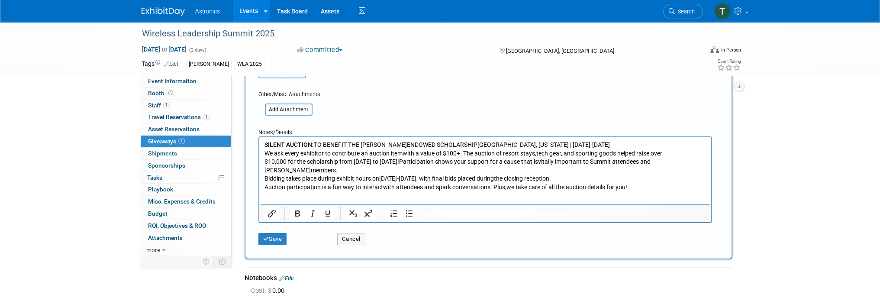
click at [263, 177] on body "SILENT AUCTION: TO BENEFIT THE EWA-VESTAL ENDOWED SCHOLARSHIP [GEOGRAPHIC_DATA]…" at bounding box center [484, 166] width 443 height 51
click at [375, 178] on p "SILENT AUCTION: TO BENEFIT THE EWA-VESTAL ENDOWED SCHOLARSHIP [GEOGRAPHIC_DATA]…" at bounding box center [485, 166] width 442 height 51
drag, startPoint x: 342, startPoint y: 182, endPoint x: 570, endPoint y: 346, distance: 280.6
click at [342, 182] on p "SILENT AUCTION: TO BENEFIT THE EWA-VESTAL ENDOWED SCHOLARSHIP [GEOGRAPHIC_DATA]…" at bounding box center [485, 166] width 442 height 51
click at [266, 233] on button "Save" at bounding box center [272, 239] width 29 height 12
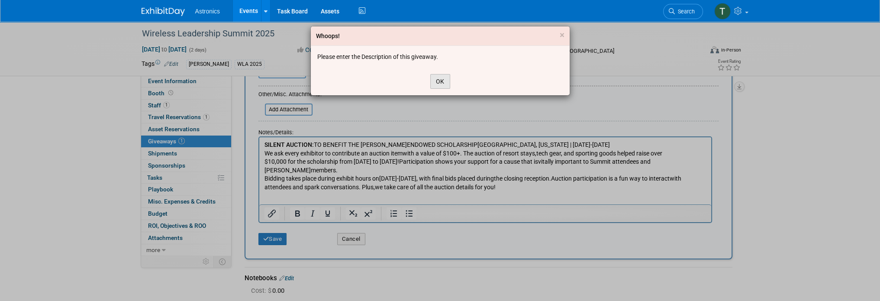
click at [439, 83] on button "OK" at bounding box center [440, 81] width 20 height 15
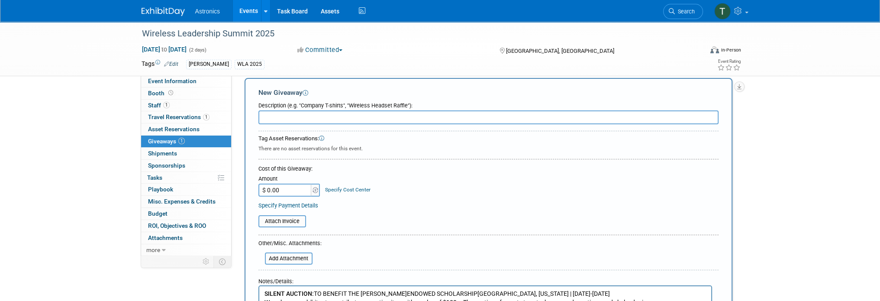
scroll to position [0, 0]
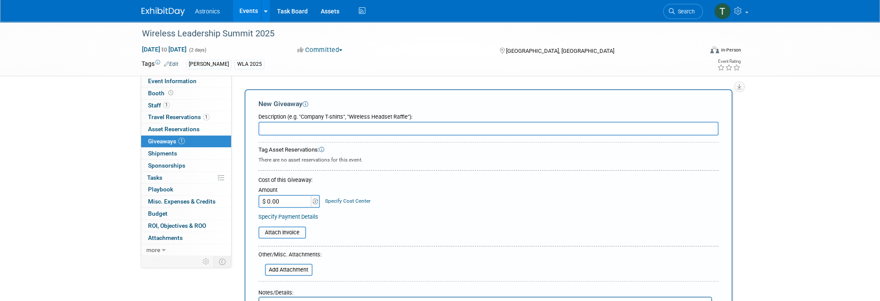
click at [283, 127] on input "text" at bounding box center [488, 129] width 460 height 14
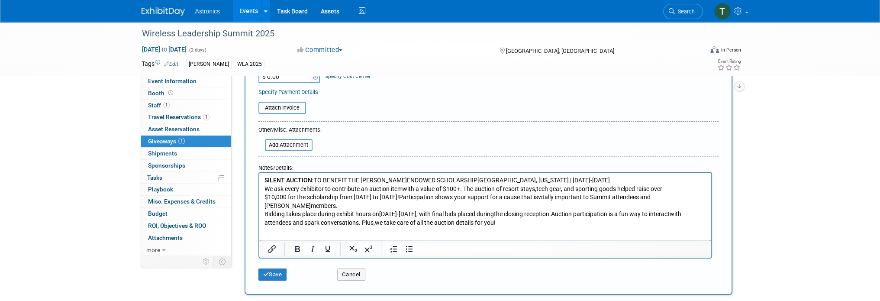
scroll to position [130, 0]
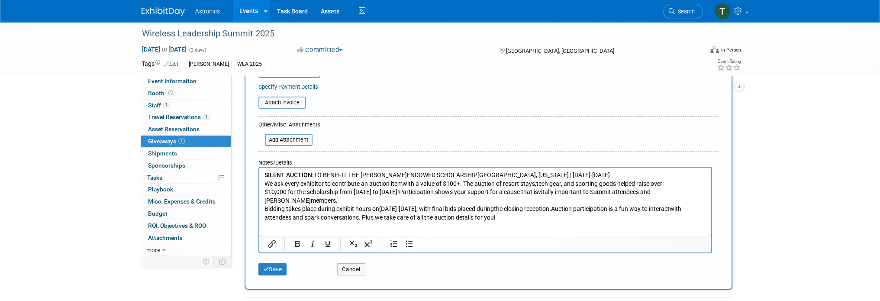
click at [312, 175] on b "SILENT AUCTION:" at bounding box center [288, 174] width 49 height 7
drag, startPoint x: 311, startPoint y: 174, endPoint x: 260, endPoint y: 173, distance: 50.6
click at [260, 173] on html "SILENT AUCTION: TO BENEFIT THE EWA-VESTAL ENDOWED SCHOLARSHIP [GEOGRAPHIC_DATA]…" at bounding box center [485, 194] width 452 height 55
copy b "SILENT AUCTION"
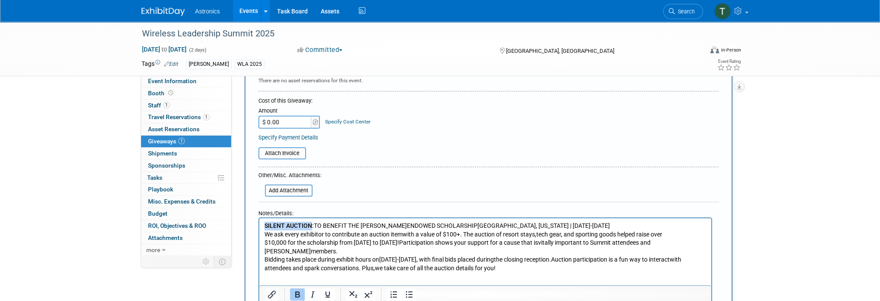
scroll to position [0, 0]
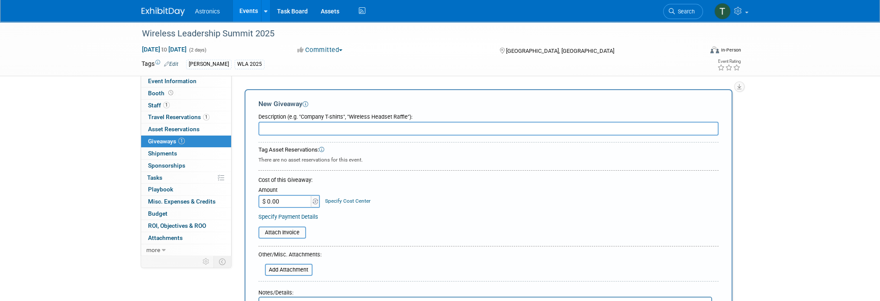
click at [287, 129] on input "text" at bounding box center [488, 129] width 460 height 14
type input "SILENT AUCTION"
click at [156, 83] on span "Event Information" at bounding box center [172, 80] width 48 height 7
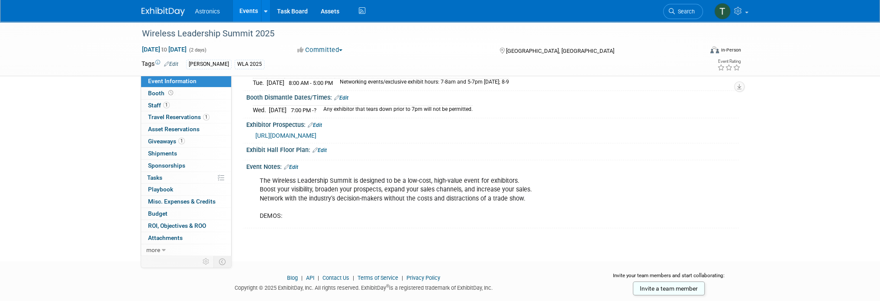
scroll to position [163, 0]
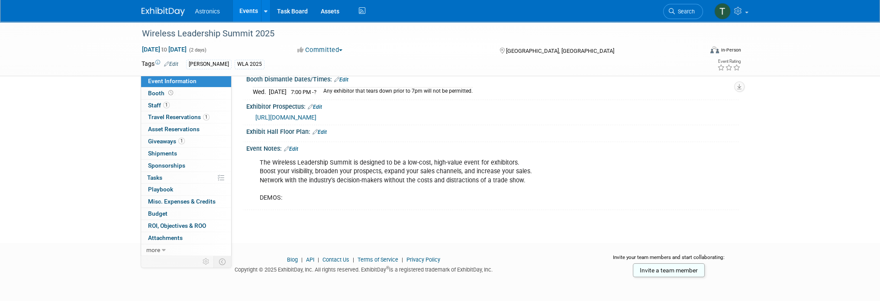
click at [292, 146] on link "Edit" at bounding box center [291, 149] width 14 height 6
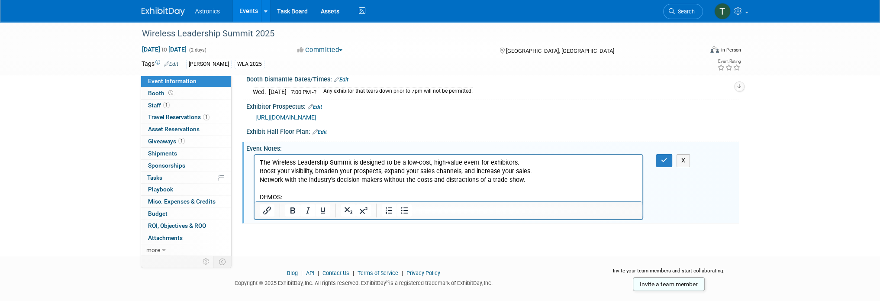
scroll to position [0, 0]
click at [289, 193] on p "The Wireless Leadership Summit is designed to be a low-cost, high-value event f…" at bounding box center [448, 179] width 378 height 43
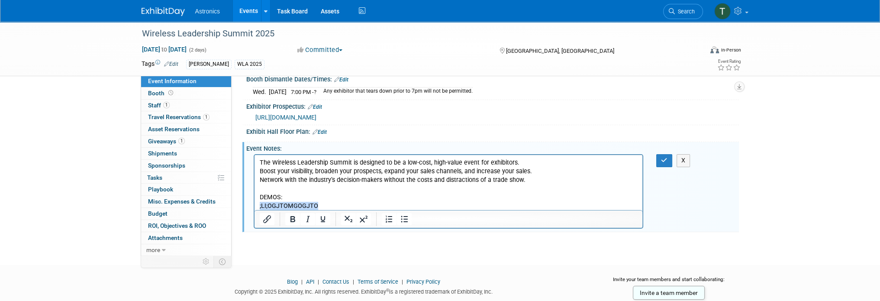
drag, startPoint x: 318, startPoint y: 206, endPoint x: 256, endPoint y: 204, distance: 62.3
click at [256, 204] on html "The Wireless Leadership Summit is designed to be a low-cost, high-value event f…" at bounding box center [448, 182] width 388 height 55
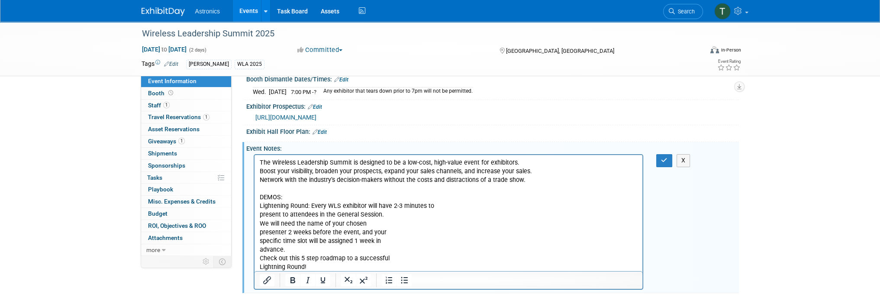
click at [259, 223] on p "Lightening Round: Every WLS exhibitor will have 2-3 minutes to present to atten…" at bounding box center [448, 237] width 378 height 70
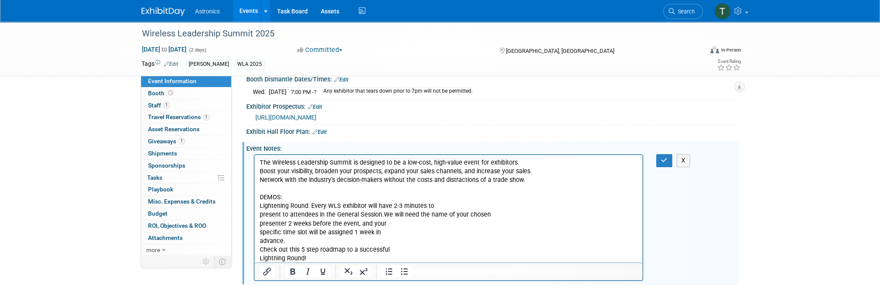
click at [258, 215] on html "The Wireless Leadership Summit is designed to be a low-cost, high-value event f…" at bounding box center [448, 209] width 388 height 108
click at [259, 223] on p "Lightening Round: Every WLS exhibitor will have 2-3 minutes to present to atten…" at bounding box center [448, 232] width 378 height 61
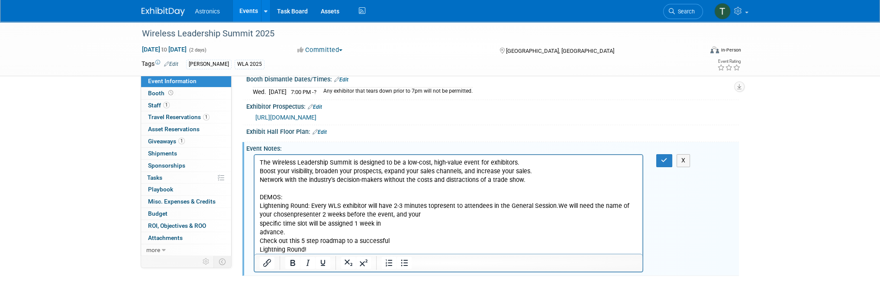
click at [262, 222] on p "Lightening Round: Every WLS exhibitor will have 2-3 minutes to present to atten…" at bounding box center [448, 228] width 378 height 52
click at [258, 223] on html "The Wireless Leadership Summit is designed to be a low-cost, high-value event f…" at bounding box center [448, 204] width 388 height 99
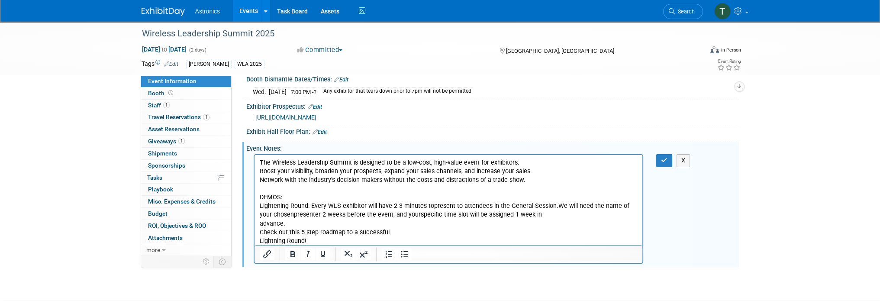
click at [261, 224] on p "Lightening Round: Every WLS exhibitor will have 2-3 minutes to present to atten…" at bounding box center [448, 223] width 378 height 43
click at [260, 224] on p "Lightening Round: Every WLS exhibitor will have 2-3 minutes to present to atten…" at bounding box center [448, 223] width 378 height 43
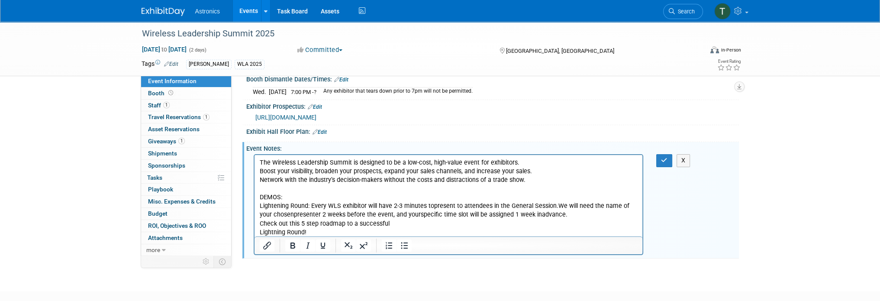
click at [259, 223] on p "Lightening Round: Every WLS exhibitor will have 2-3 minutes to present to atten…" at bounding box center [448, 219] width 378 height 35
click at [258, 232] on html "The Wireless Leadership Summit is designed to be a low-cost, high-value event f…" at bounding box center [448, 196] width 388 height 82
click at [259, 232] on p "Lightening Round: Every WLS exhibitor will have 2-3 minutes to present to atten…" at bounding box center [448, 219] width 378 height 35
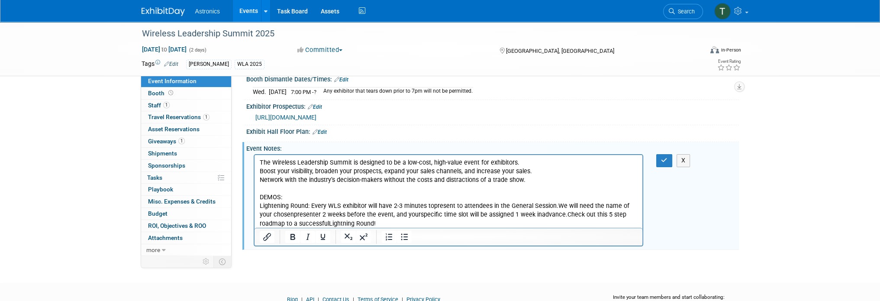
click at [549, 214] on p "Lightening Round: Every WLS exhibitor will have 2-3 minutes to present to atten…" at bounding box center [448, 215] width 378 height 26
click at [547, 215] on p "Lightening Round: Every WLS exhibitor will have 2-3 minutes to present to atten…" at bounding box center [448, 215] width 378 height 26
click at [292, 199] on p "The Wireless Leadership Summit is designed to be a low-cost, high-value event f…" at bounding box center [448, 179] width 378 height 43
click at [335, 198] on p "The Wireless Leadership Summit is designed to be a low-cost, high-value event f…" at bounding box center [448, 179] width 378 height 43
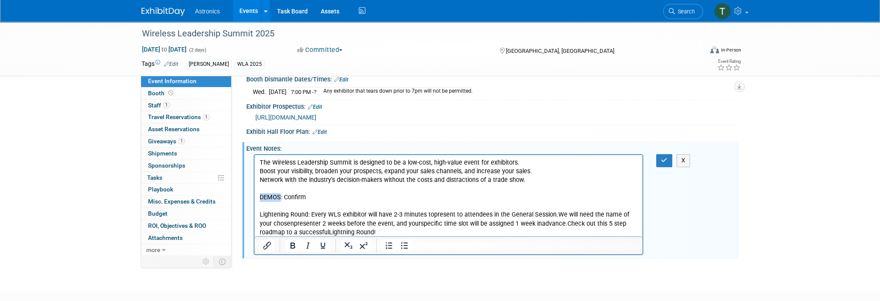
drag, startPoint x: 279, startPoint y: 196, endPoint x: 503, endPoint y: 348, distance: 270.3
click at [254, 196] on html "The Wireless Leadership Summit is designed to be a low-cost, high-value event f…" at bounding box center [448, 196] width 388 height 82
click at [292, 244] on icon "Bold" at bounding box center [292, 245] width 5 height 6
drag, startPoint x: 286, startPoint y: 217, endPoint x: 294, endPoint y: 216, distance: 8.3
click at [286, 217] on p "Lightening Round: Every WLS exhibitor will have 2-3 minutes to present to atten…" at bounding box center [448, 223] width 378 height 26
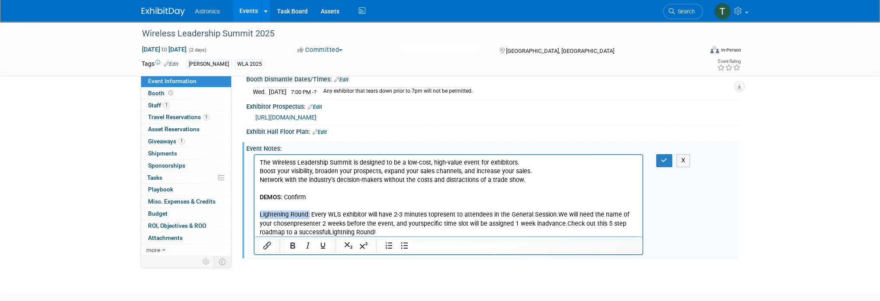
drag, startPoint x: 308, startPoint y: 213, endPoint x: 250, endPoint y: 214, distance: 58.0
click at [254, 214] on html "The Wireless Leadership Summit is designed to be a low-cost, high-value event f…" at bounding box center [448, 196] width 388 height 82
click at [287, 247] on icon "Bold" at bounding box center [292, 245] width 10 height 10
click at [340, 212] on p "Lightening Round: Every WLS exhibitor will have 2-3 minutes to present to atten…" at bounding box center [448, 223] width 378 height 26
drag, startPoint x: 279, startPoint y: 197, endPoint x: 258, endPoint y: 195, distance: 21.3
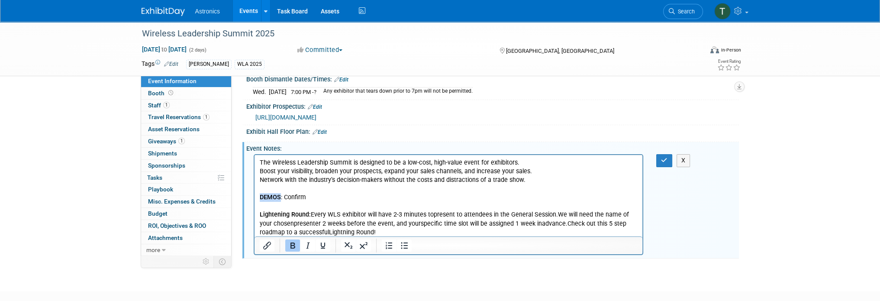
click at [258, 195] on html "The Wireless Leadership Summit is designed to be a low-cost, high-value event f…" at bounding box center [448, 196] width 388 height 82
click at [322, 246] on icon "Underline" at bounding box center [322, 245] width 4 height 6
click at [286, 215] on b "Lightening Round:" at bounding box center [284, 214] width 51 height 7
drag, startPoint x: 308, startPoint y: 214, endPoint x: 248, endPoint y: 211, distance: 59.4
click at [254, 211] on html "The Wireless Leadership Summit is designed to be a low-cost, high-value event f…" at bounding box center [448, 196] width 388 height 82
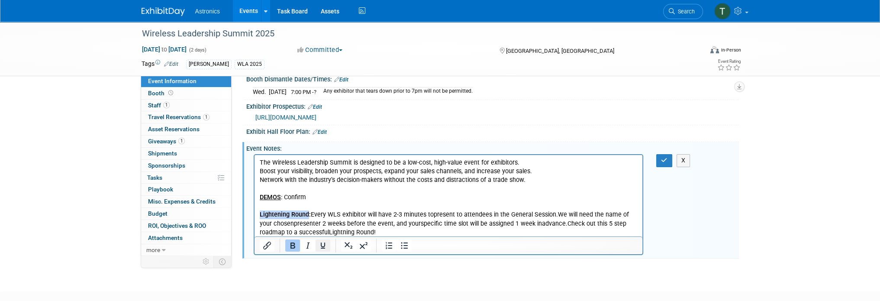
click at [321, 241] on icon "Underline" at bounding box center [323, 245] width 10 height 10
click at [327, 194] on p "The Wireless Leadership Summit is designed to be a low-cost, high-value event f…" at bounding box center [448, 179] width 378 height 43
click at [665, 157] on icon "button" at bounding box center [664, 160] width 6 height 6
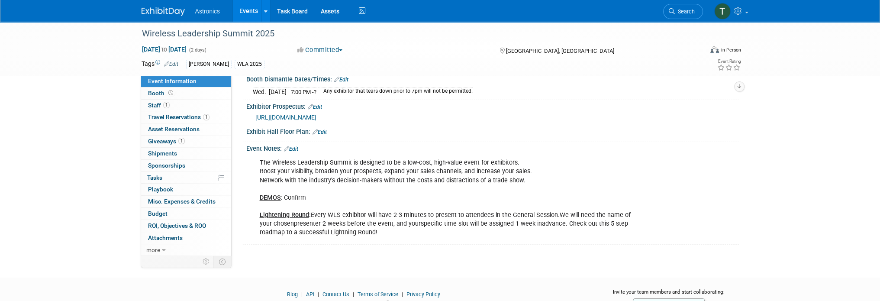
click at [278, 222] on div "The Wireless Leadership Summit is designed to be a low-cost, high-value event f…" at bounding box center [449, 197] width 390 height 87
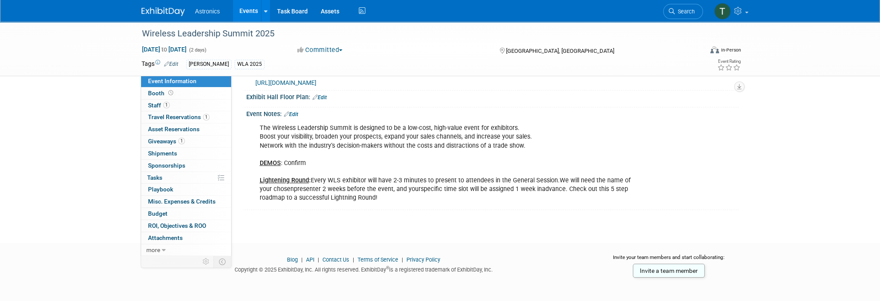
click at [279, 187] on div "The Wireless Leadership Summit is designed to be a low-cost, high-value event f…" at bounding box center [449, 162] width 390 height 87
click at [279, 186] on div "The Wireless Leadership Summit is designed to be a low-cost, high-value event f…" at bounding box center [449, 162] width 390 height 87
click at [297, 112] on link "Edit" at bounding box center [291, 114] width 14 height 6
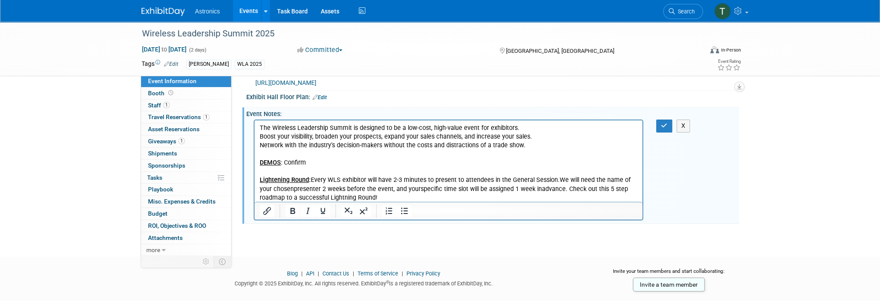
scroll to position [0, 0]
click at [278, 189] on p "The Wireless Leadership Summit is designed to be a low-cost, high-value event f…" at bounding box center [448, 163] width 378 height 78
click at [656, 126] on button "button" at bounding box center [664, 125] width 16 height 13
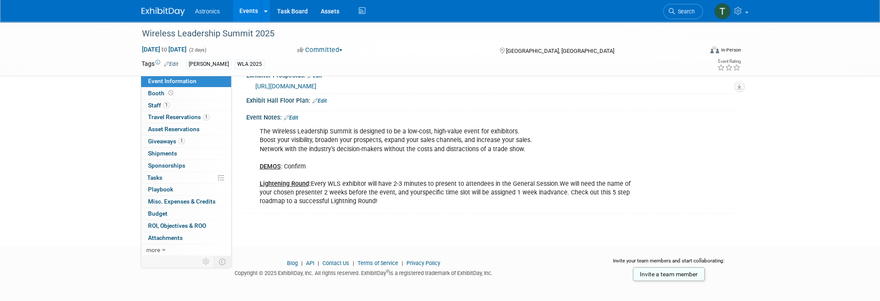
scroll to position [197, 0]
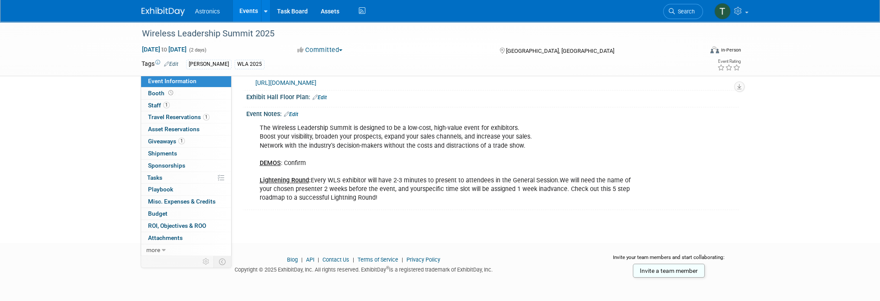
click at [295, 113] on link "Edit" at bounding box center [291, 114] width 14 height 6
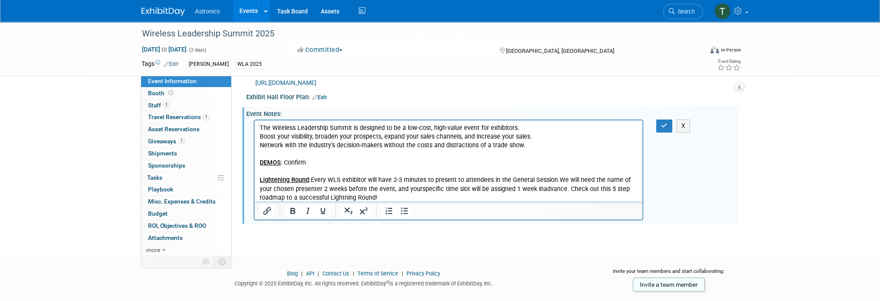
scroll to position [0, 0]
drag, startPoint x: 368, startPoint y: 194, endPoint x: 362, endPoint y: 200, distance: 9.2
click at [368, 194] on p "The Wireless Leadership Summit is designed to be a low-cost, high-value event f…" at bounding box center [448, 163] width 378 height 78
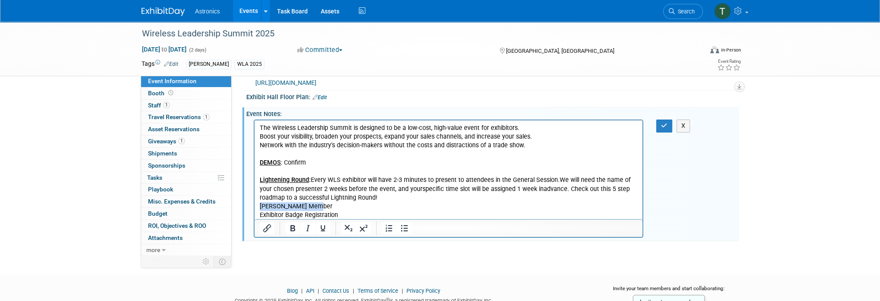
drag, startPoint x: 326, startPoint y: 202, endPoint x: 259, endPoint y: 203, distance: 67.1
click at [259, 203] on p "[PERSON_NAME] Member Exhibitor Badge Registration" at bounding box center [448, 210] width 378 height 17
drag, startPoint x: 338, startPoint y: 213, endPoint x: 263, endPoint y: 218, distance: 75.1
click at [254, 209] on html "The Wireless Leadership Summit is designed to be a low-cost, high-value event f…" at bounding box center [448, 169] width 388 height 99
click at [291, 229] on icon "Bold" at bounding box center [292, 228] width 10 height 10
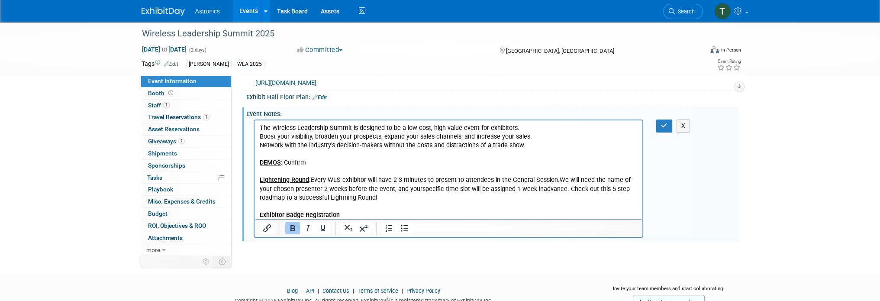
click at [338, 216] on p "Exhibitor Badge Registration" at bounding box center [448, 210] width 378 height 17
drag, startPoint x: 399, startPoint y: 212, endPoint x: 340, endPoint y: 212, distance: 58.8
click at [340, 212] on p "Exhibitor Badge Registration: Click the link here" at bounding box center [448, 210] width 378 height 17
click at [265, 225] on icon "Insert/edit link" at bounding box center [267, 228] width 10 height 10
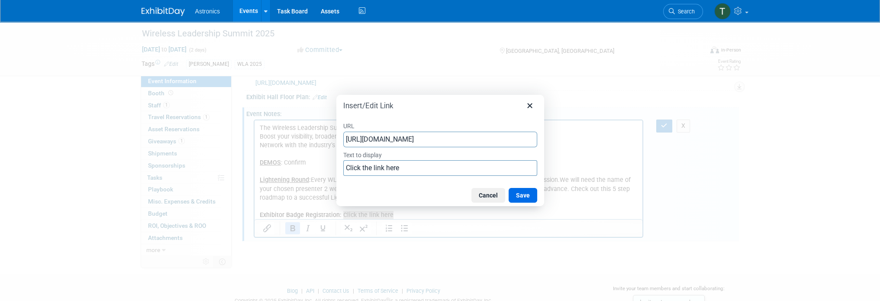
scroll to position [0, 215]
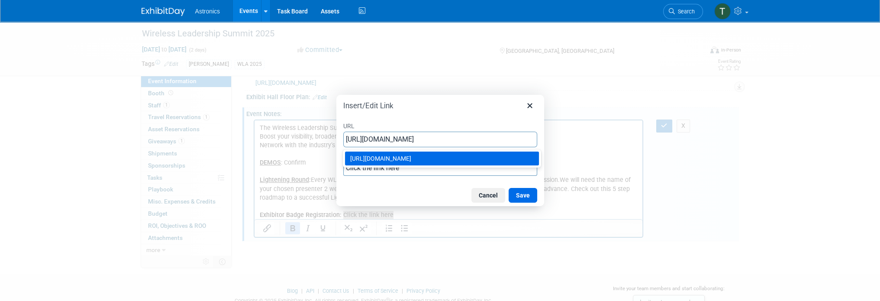
type input "[URL][DOMAIN_NAME]"
click at [488, 89] on div at bounding box center [440, 150] width 880 height 301
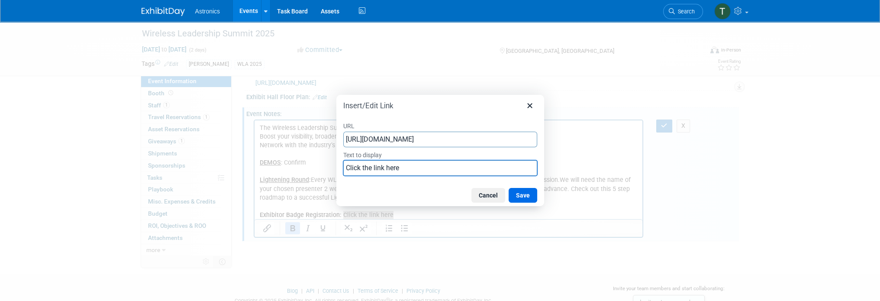
scroll to position [0, 0]
click at [436, 167] on input "Click the link here" at bounding box center [440, 168] width 194 height 16
type input "Click the link here."
click at [531, 195] on button "Save" at bounding box center [522, 195] width 29 height 15
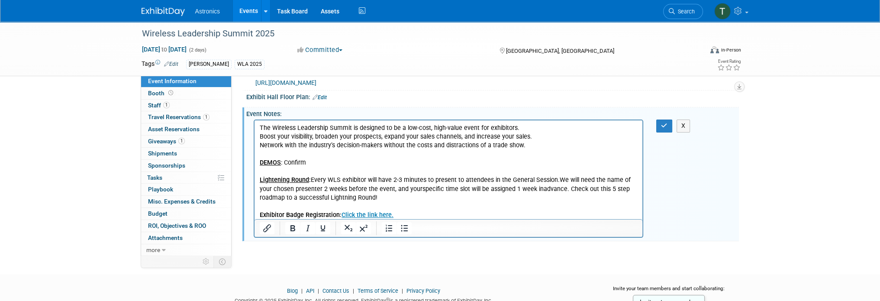
click at [340, 214] on b "Exhibitor Badge Registration: Click the link here." at bounding box center [326, 214] width 134 height 7
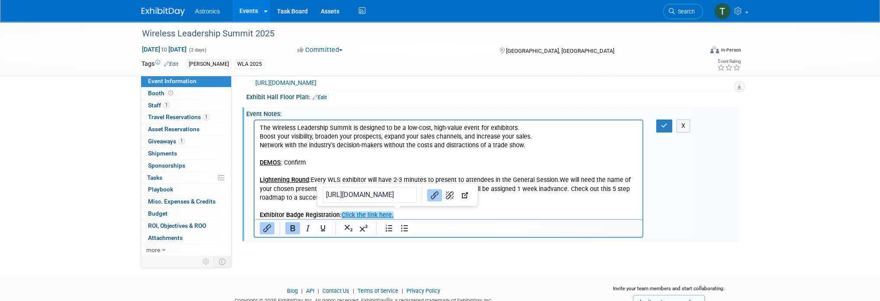
click at [400, 214] on p "Exhibitor Badge Registration: Click the link here.﻿" at bounding box center [448, 210] width 378 height 17
click at [398, 217] on p "Exhibitor Badge Registration: Click the link here.﻿" at bounding box center [448, 210] width 378 height 17
click at [340, 215] on b "Exhibitor Badge Registration: Click the link here." at bounding box center [326, 214] width 134 height 7
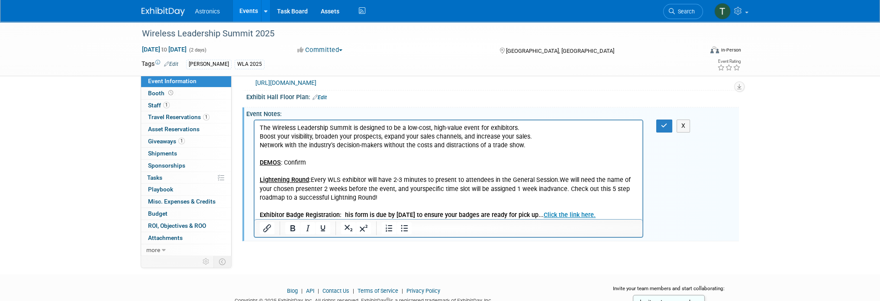
drag, startPoint x: 343, startPoint y: 214, endPoint x: 350, endPoint y: 214, distance: 7.4
click at [344, 214] on b "Exhibitor Badge Registration: his form is due by [DATE] to ensure your badges a…" at bounding box center [427, 214] width 336 height 7
click at [555, 216] on b "Exhibitor Badge Registration: This form is due by [DATE] to ensure your badges …" at bounding box center [429, 214] width 340 height 7
drag, startPoint x: 613, startPoint y: 214, endPoint x: 481, endPoint y: 340, distance: 183.3
click at [254, 219] on html "The Wireless Leadership Summit is designed to be a low-cost, high-value event f…" at bounding box center [448, 169] width 388 height 99
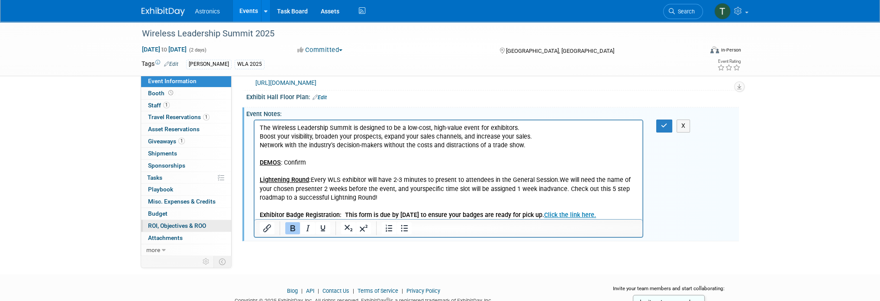
copy b "Exhibitor Badge Registration: This form is due by [DATE] to ensure your badges …"
click at [660, 121] on button "button" at bounding box center [664, 125] width 16 height 13
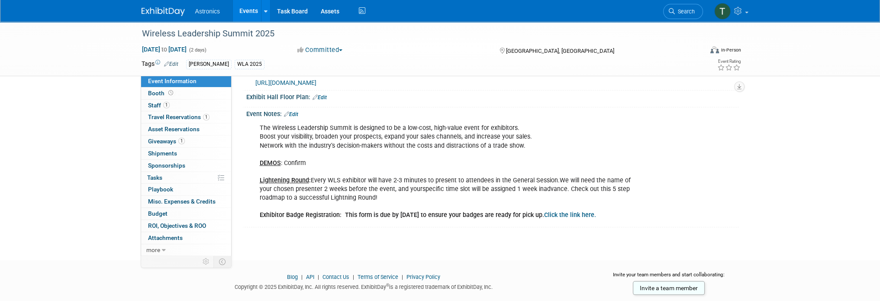
click at [295, 113] on link "Edit" at bounding box center [291, 114] width 14 height 6
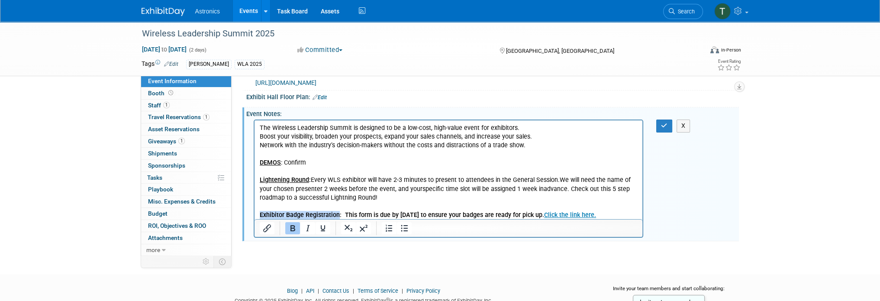
drag, startPoint x: 337, startPoint y: 216, endPoint x: 258, endPoint y: 212, distance: 78.8
click at [258, 212] on html "The Wireless Leadership Summit is designed to be a low-cost, high-value event f…" at bounding box center [448, 169] width 388 height 99
click at [324, 226] on icon "Underline" at bounding box center [322, 228] width 4 height 6
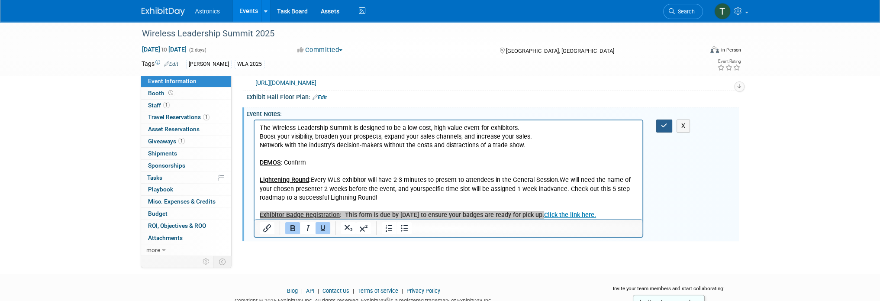
click at [663, 125] on icon "button" at bounding box center [664, 125] width 6 height 6
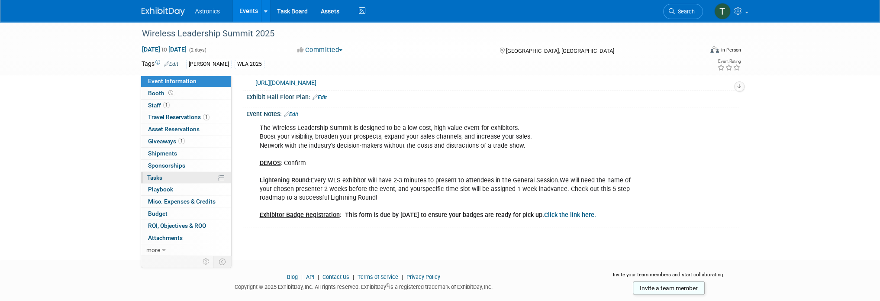
click at [151, 174] on span "Tasks 0%" at bounding box center [154, 177] width 15 height 7
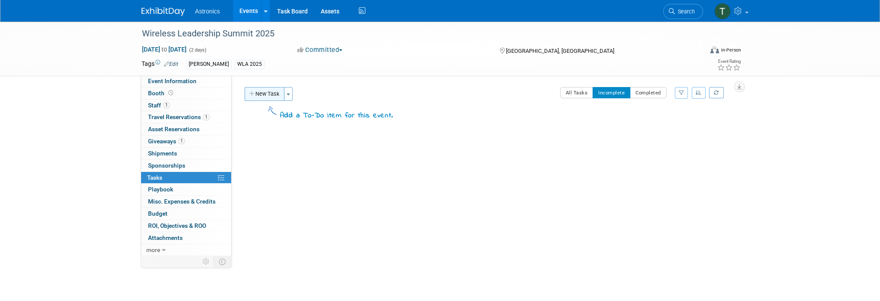
click at [272, 97] on button "New Task" at bounding box center [264, 94] width 40 height 14
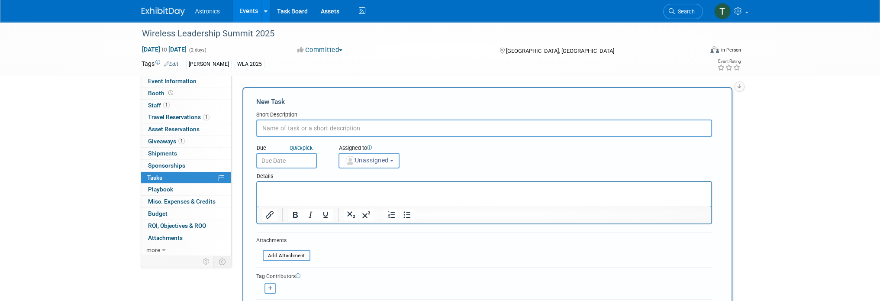
click at [272, 127] on input "text" at bounding box center [484, 127] width 456 height 17
click at [274, 189] on p "Rich Text Area. Press ALT-0 for help." at bounding box center [484, 189] width 444 height 9
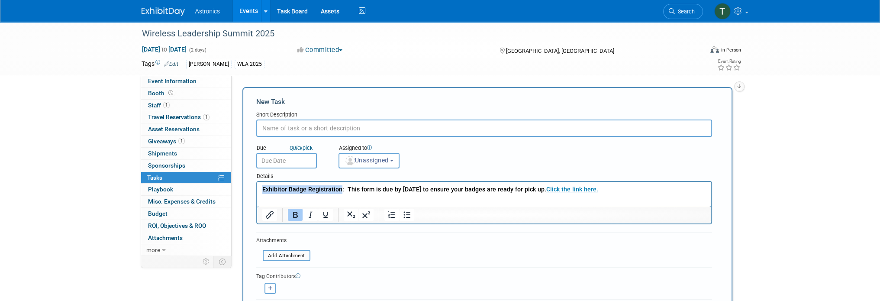
drag, startPoint x: 340, startPoint y: 191, endPoint x: 252, endPoint y: 189, distance: 87.9
click at [257, 189] on html "Exhibitor Badge Registration: This form is due by [DATE] to ensure your badges …" at bounding box center [484, 188] width 454 height 12
copy b "Exhibitor Badge Registration"
click at [281, 125] on input "text" at bounding box center [484, 127] width 456 height 17
type input "Exhibitor Badge Registration"
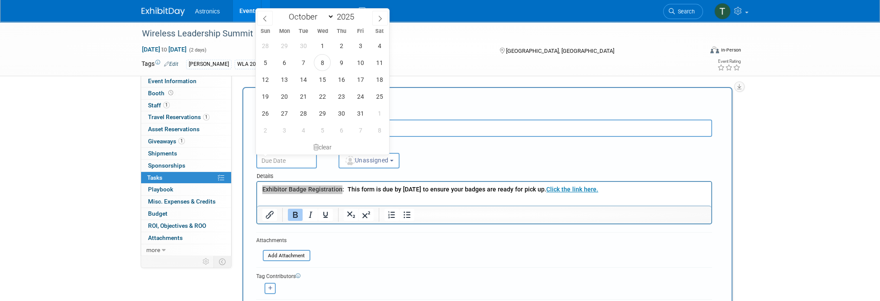
click at [294, 160] on input "text" at bounding box center [286, 161] width 61 height 16
click at [359, 98] on span "24" at bounding box center [360, 96] width 17 height 17
type input "[DATE]"
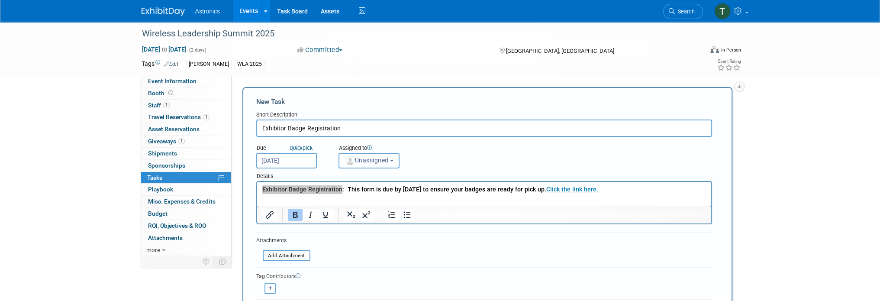
click at [379, 162] on span "Unassigned" at bounding box center [366, 160] width 44 height 7
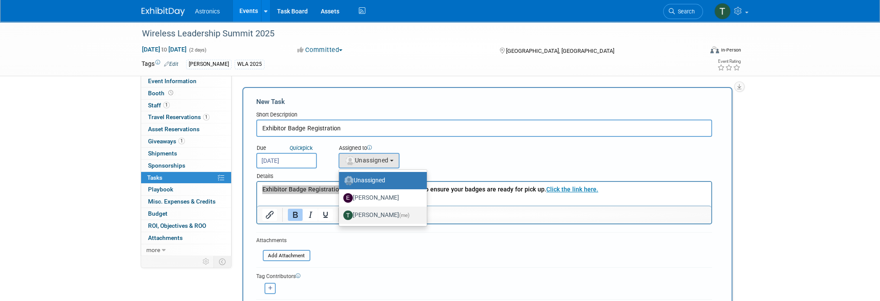
click at [370, 214] on label "[PERSON_NAME] (me)" at bounding box center [380, 215] width 75 height 14
click at [340, 214] on input "[PERSON_NAME] (me)" at bounding box center [337, 214] width 6 height 6
select select "fb2559ec-0937-47cd-938e-4a6655313ae7"
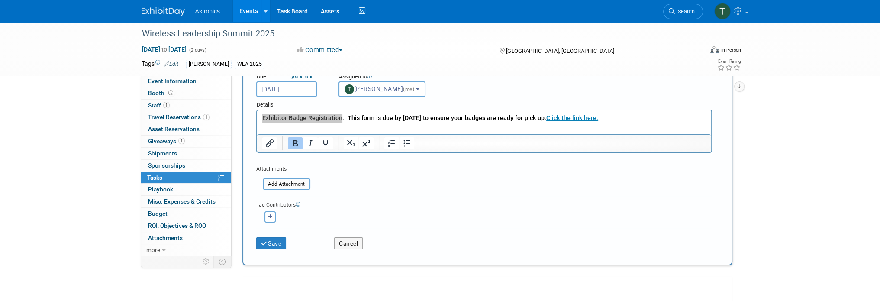
scroll to position [87, 0]
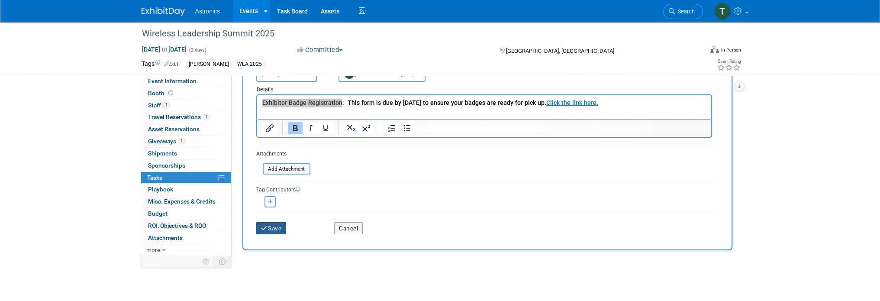
click at [276, 224] on button "Save" at bounding box center [271, 228] width 30 height 12
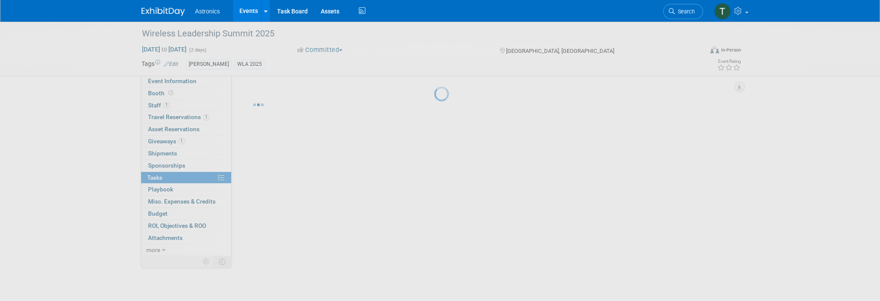
scroll to position [0, 0]
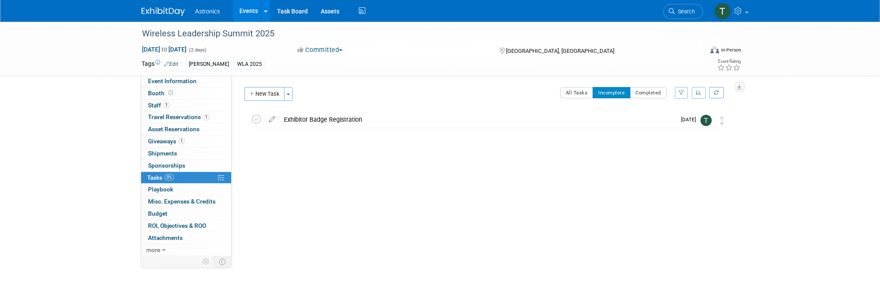
click at [699, 90] on icon "button" at bounding box center [698, 92] width 6 height 5
click at [665, 135] on link "By Due Date" at bounding box center [674, 132] width 62 height 12
click at [156, 188] on span "Playbook 0" at bounding box center [160, 189] width 25 height 7
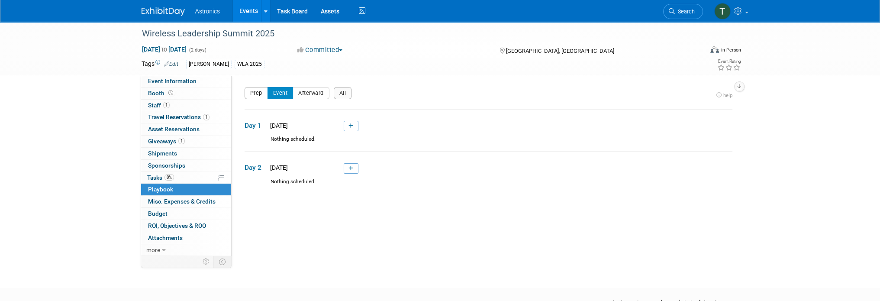
click at [256, 93] on button "Prep" at bounding box center [255, 93] width 23 height 12
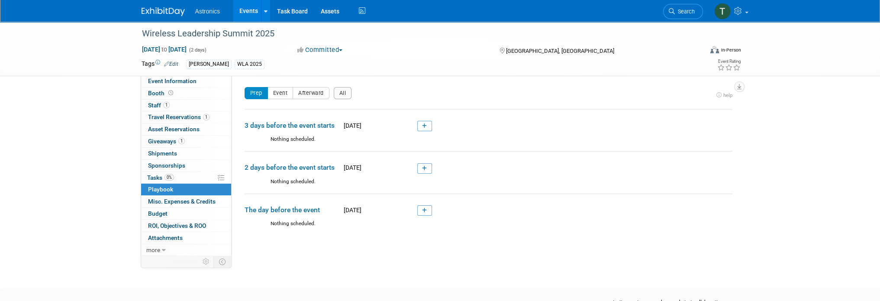
click at [260, 96] on button "Prep" at bounding box center [255, 93] width 23 height 12
click at [275, 96] on button "Event" at bounding box center [280, 93] width 26 height 12
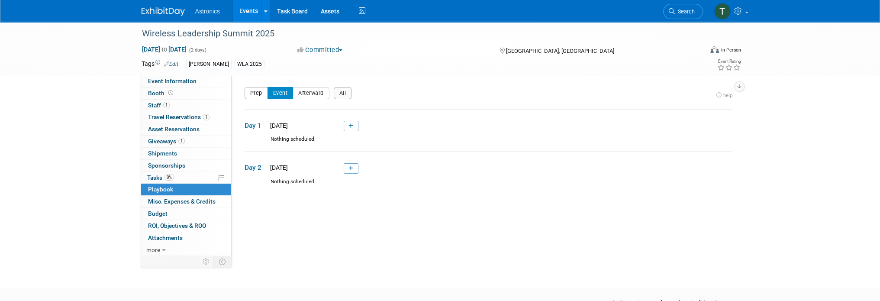
click at [263, 95] on button "Prep" at bounding box center [255, 93] width 23 height 12
